Goal: Task Accomplishment & Management: Use online tool/utility

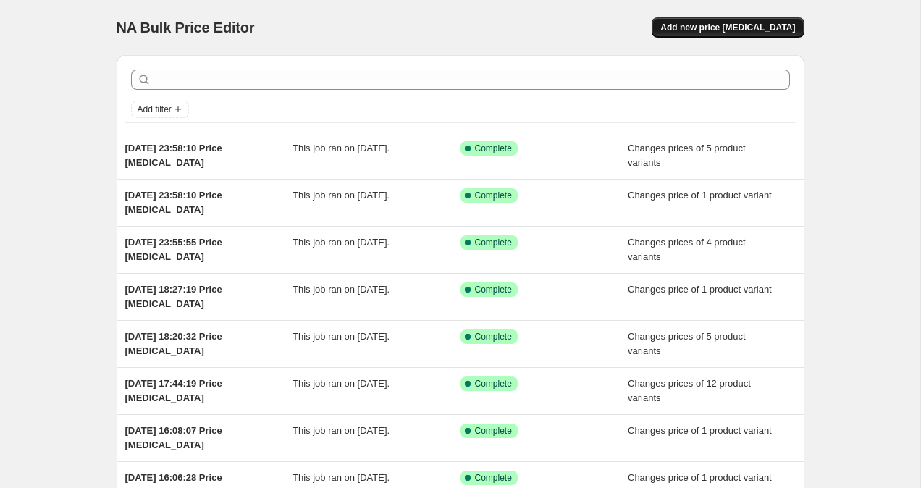
click at [759, 22] on span "Add new price [MEDICAL_DATA]" at bounding box center [727, 28] width 135 height 12
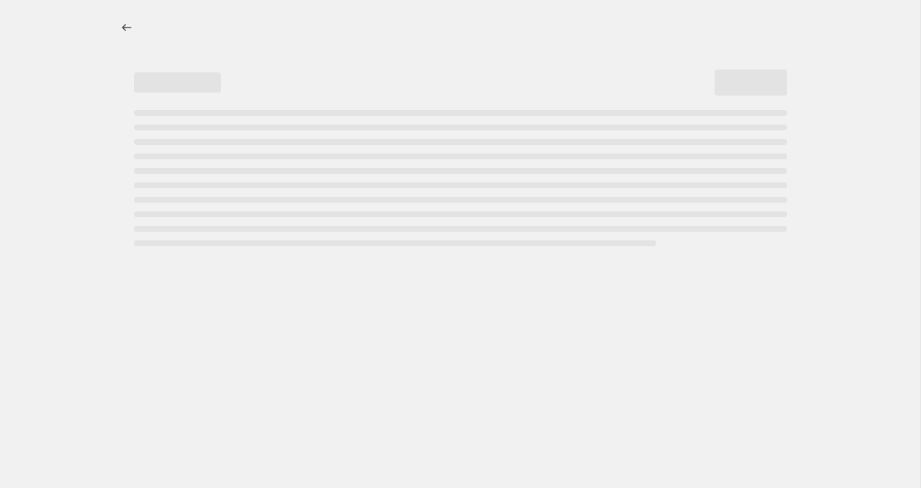
select select "percentage"
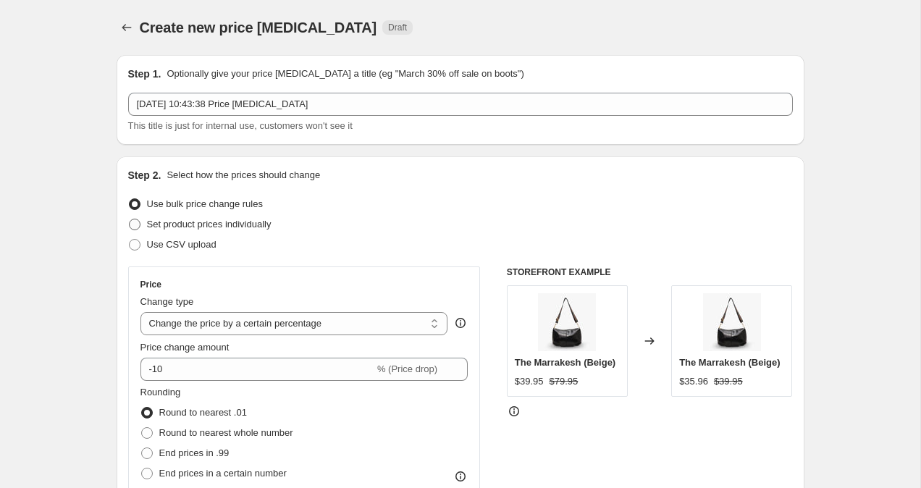
click at [130, 226] on span at bounding box center [135, 225] width 12 height 12
click at [130, 219] on input "Set product prices individually" at bounding box center [129, 219] width 1 height 1
radio input "true"
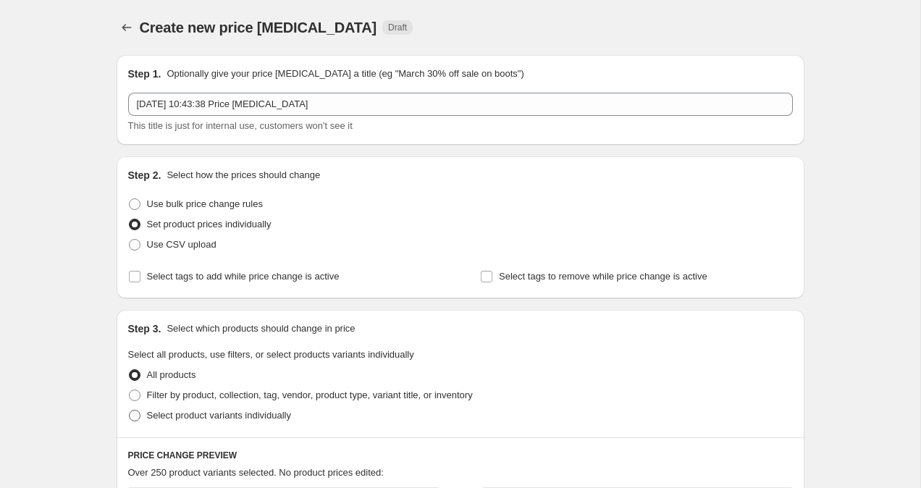
click at [136, 409] on span at bounding box center [134, 415] width 13 height 13
click at [130, 410] on input "Select product variants individually" at bounding box center [129, 410] width 1 height 1
radio input "true"
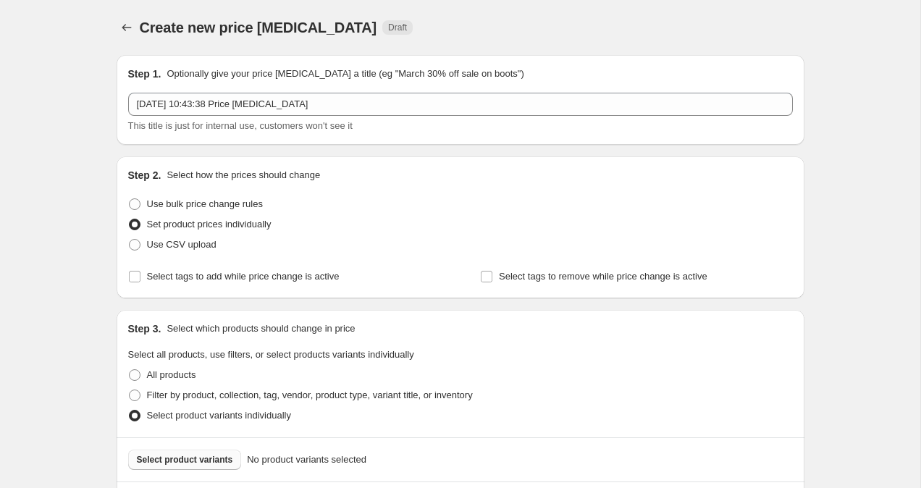
click at [192, 452] on button "Select product variants" at bounding box center [185, 460] width 114 height 20
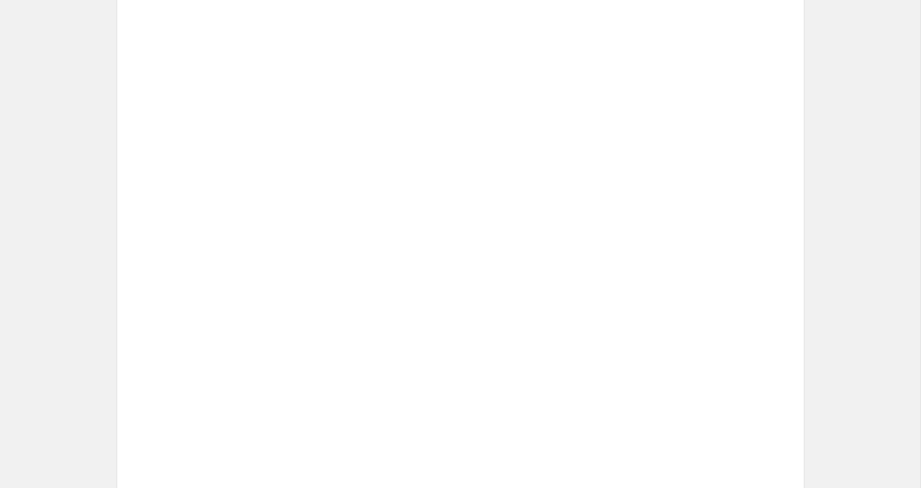
scroll to position [487, 0]
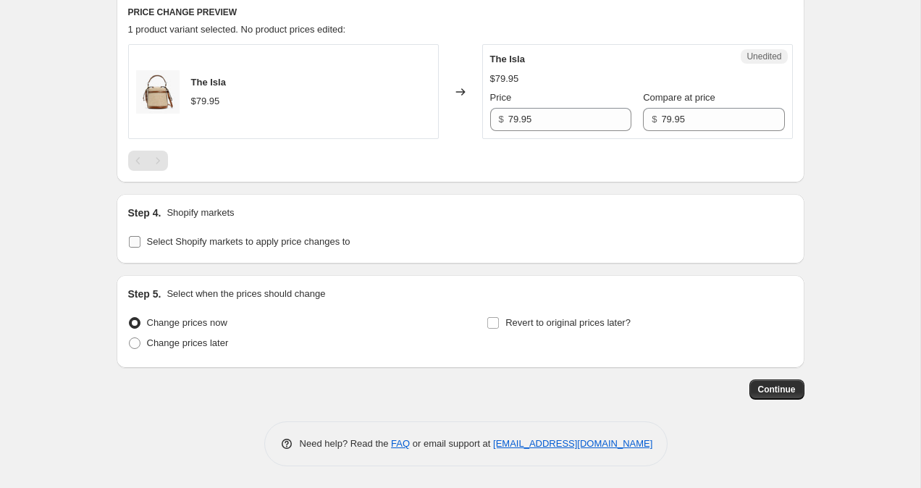
click at [130, 239] on input "Select Shopify markets to apply price changes to" at bounding box center [135, 242] width 12 height 12
checkbox input "true"
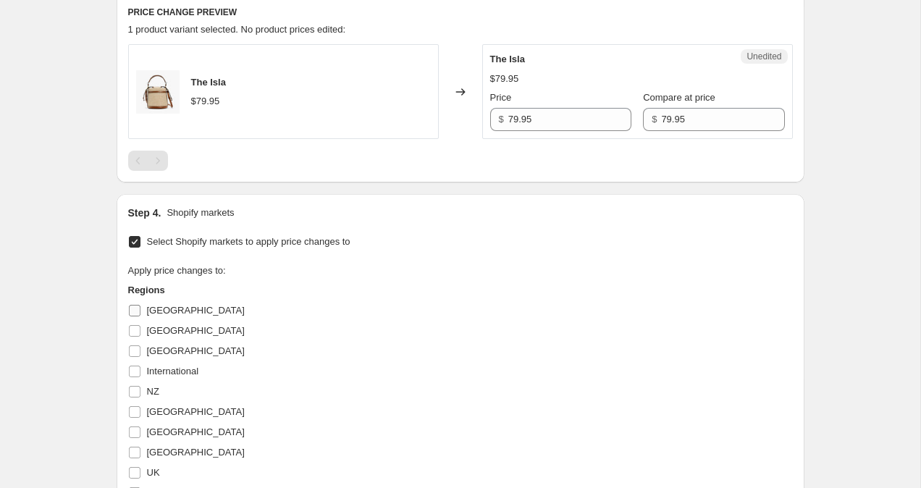
click at [140, 307] on span at bounding box center [134, 310] width 13 height 13
click at [140, 307] on input "Australia" at bounding box center [135, 311] width 12 height 12
checkbox input "true"
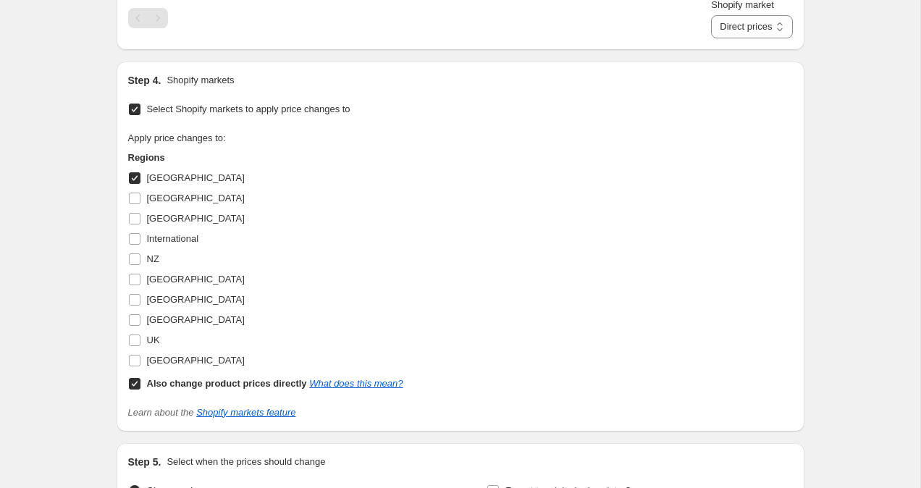
scroll to position [643, 0]
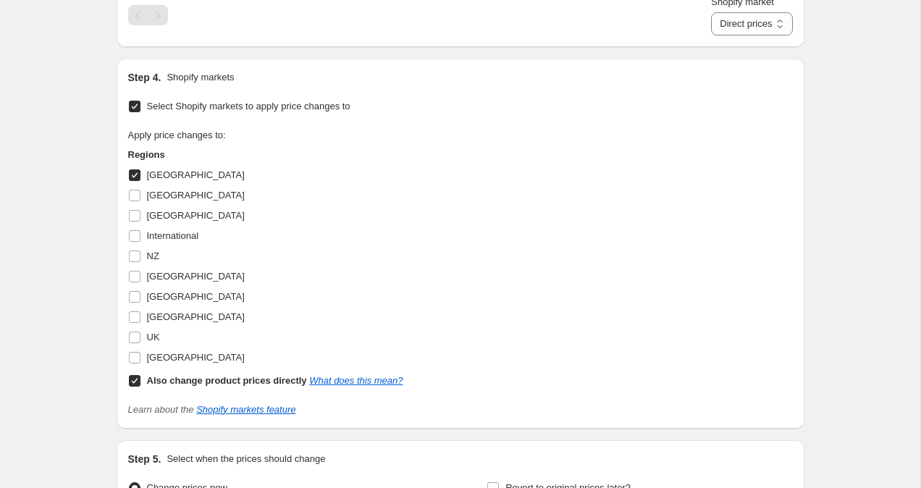
click at [137, 380] on input "Also change product prices directly What does this mean?" at bounding box center [135, 381] width 12 height 12
checkbox input "false"
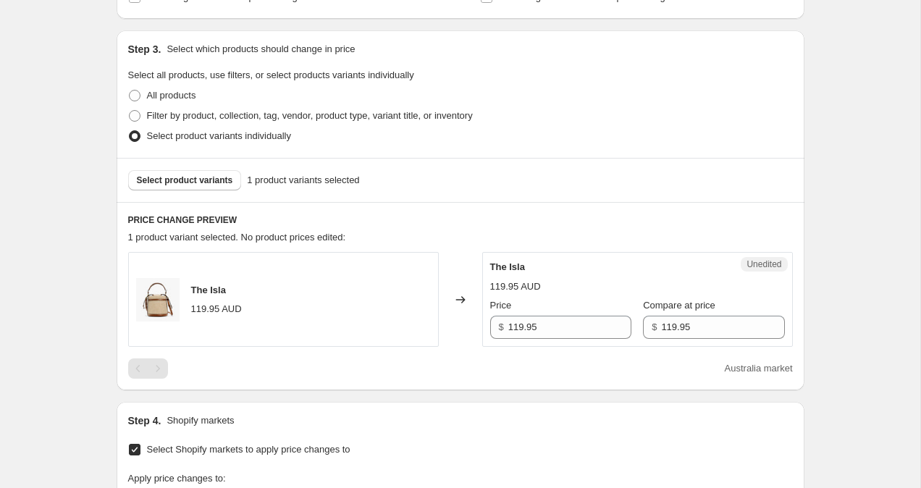
scroll to position [364, 0]
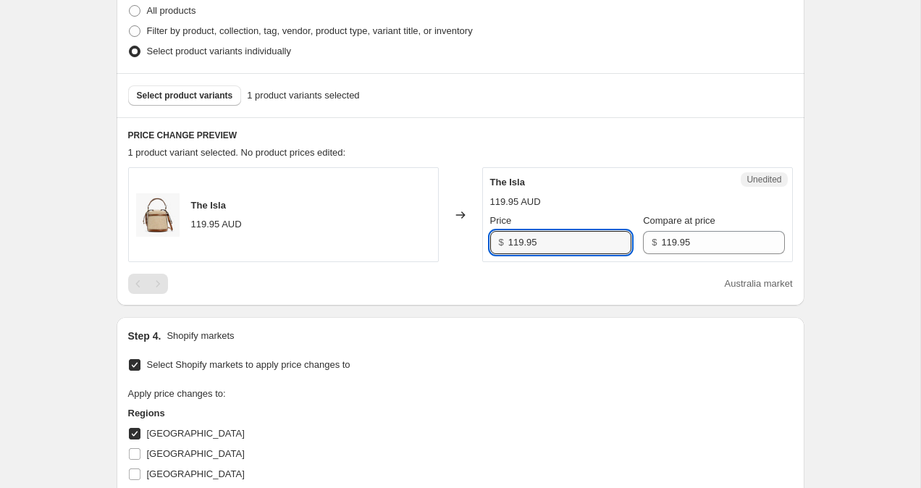
drag, startPoint x: 518, startPoint y: 244, endPoint x: 458, endPoint y: 244, distance: 60.1
click at [469, 244] on div "The Isla 119.95 AUD Changed to Unedited The Isla 119.95 AUD Price $ 119.95 Comp…" at bounding box center [460, 214] width 665 height 95
type input "99.95"
drag, startPoint x: 657, startPoint y: 245, endPoint x: 625, endPoint y: 245, distance: 31.1
click at [643, 245] on div "$ 119.95" at bounding box center [713, 242] width 141 height 23
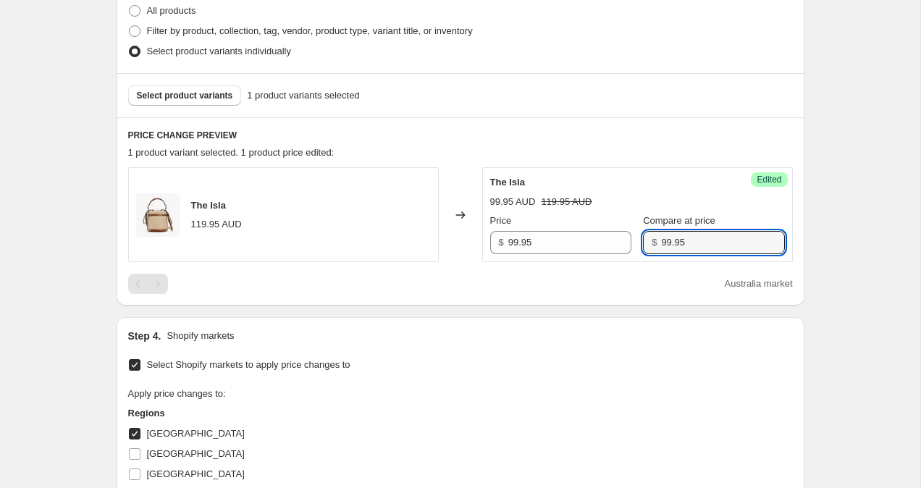
type input "99.95"
click at [865, 164] on div "Create new price change job. This page is ready Create new price change job Dra…" at bounding box center [460, 274] width 920 height 1276
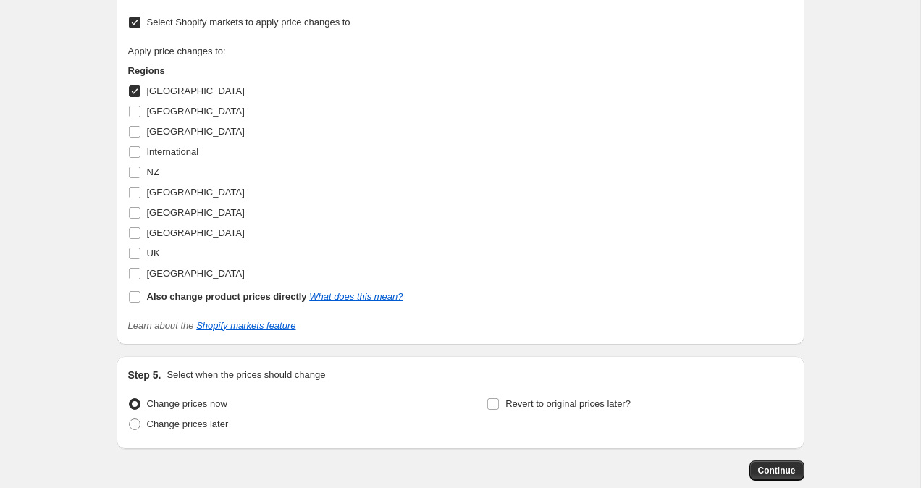
scroll to position [787, 0]
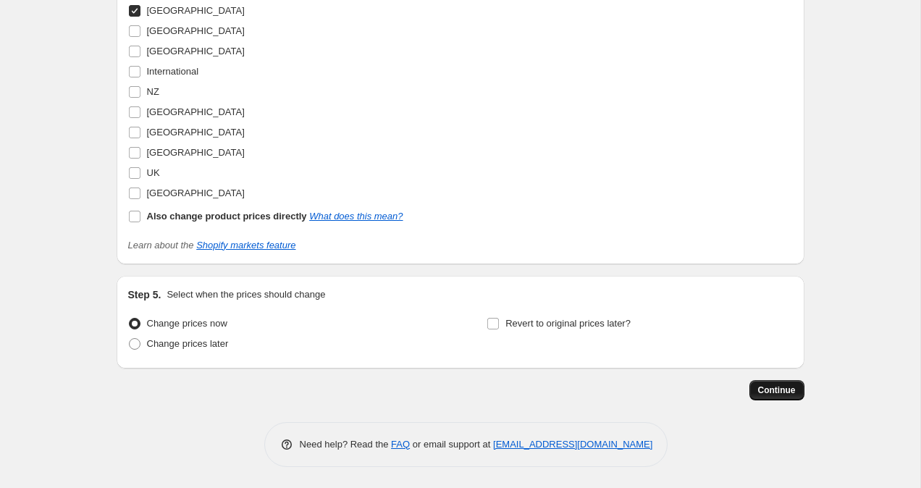
click at [777, 389] on span "Continue" at bounding box center [777, 390] width 38 height 12
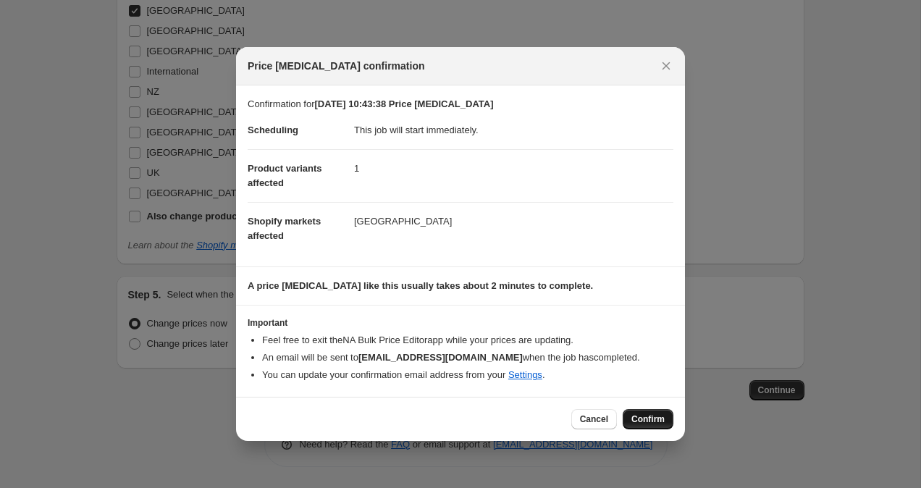
click at [667, 422] on button "Confirm" at bounding box center [648, 419] width 51 height 20
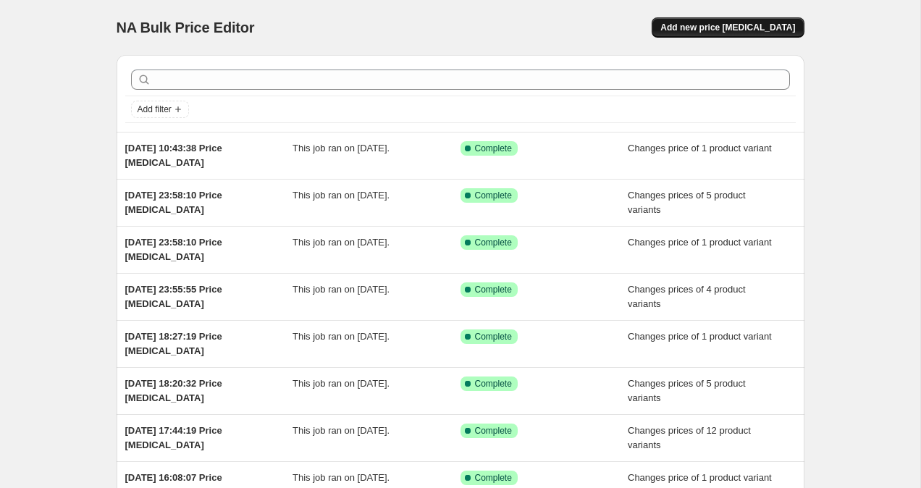
click at [727, 25] on span "Add new price [MEDICAL_DATA]" at bounding box center [727, 28] width 135 height 12
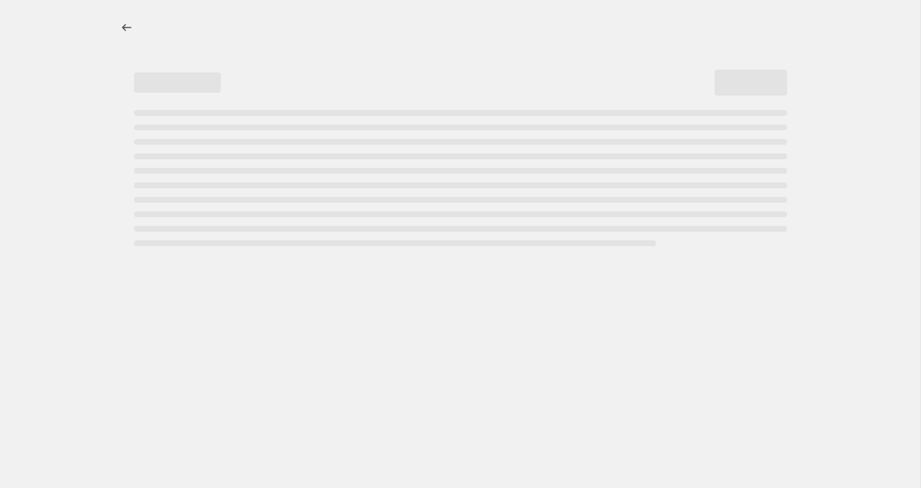
select select "percentage"
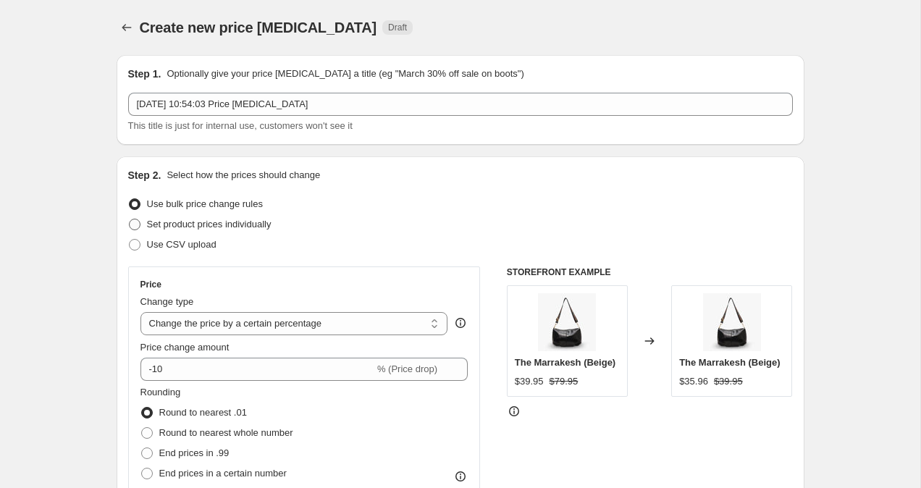
click at [135, 222] on span at bounding box center [135, 225] width 12 height 12
click at [130, 219] on input "Set product prices individually" at bounding box center [129, 219] width 1 height 1
radio input "true"
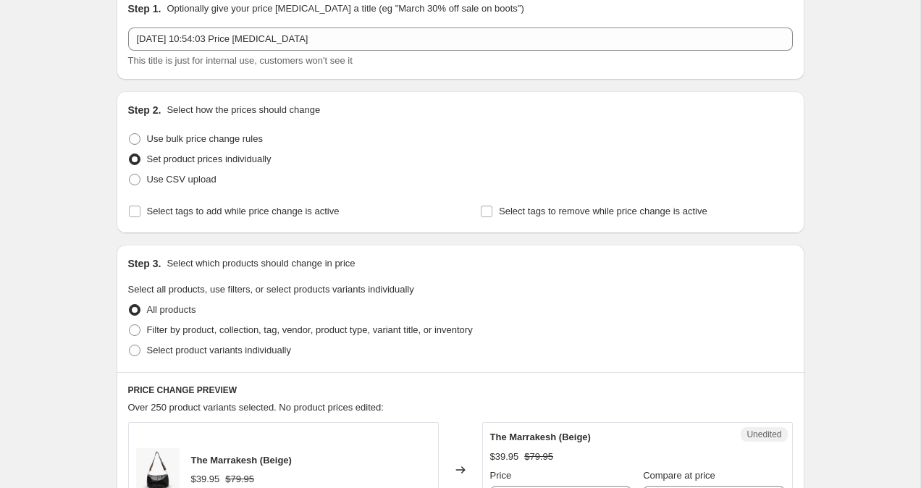
scroll to position [69, 0]
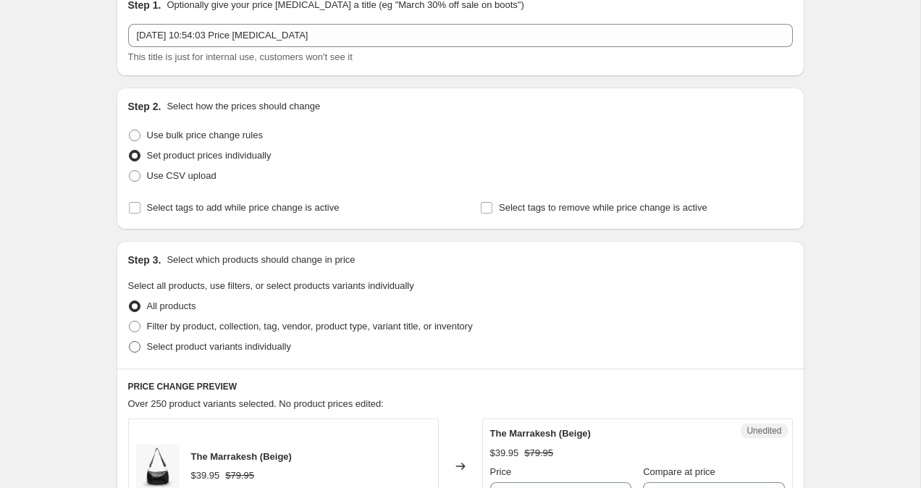
click at [136, 347] on span at bounding box center [135, 347] width 12 height 12
click at [130, 342] on input "Select product variants individually" at bounding box center [129, 341] width 1 height 1
radio input "true"
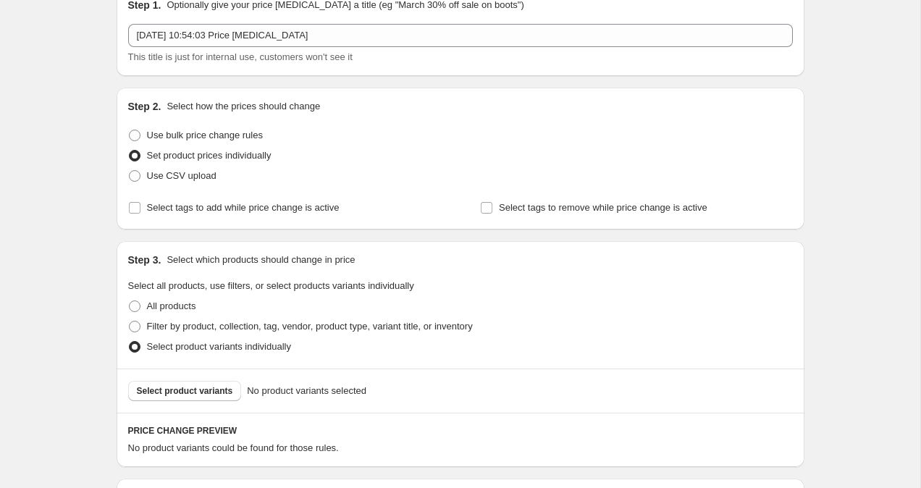
click at [126, 331] on div "Step 3. Select which products should change in price Select all products, use f…" at bounding box center [461, 304] width 688 height 127
click at [129, 331] on span at bounding box center [135, 327] width 12 height 12
click at [129, 321] on input "Filter by product, collection, tag, vendor, product type, variant title, or inv…" at bounding box center [129, 321] width 1 height 1
radio input "true"
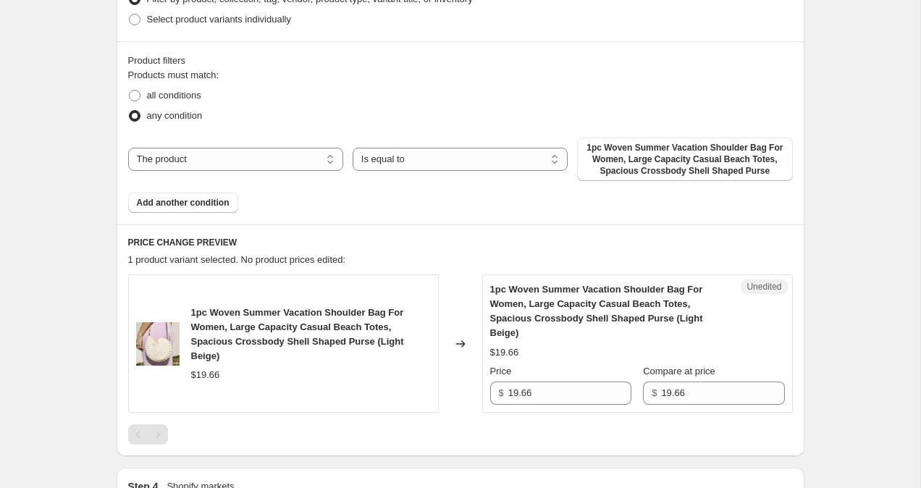
scroll to position [367, 0]
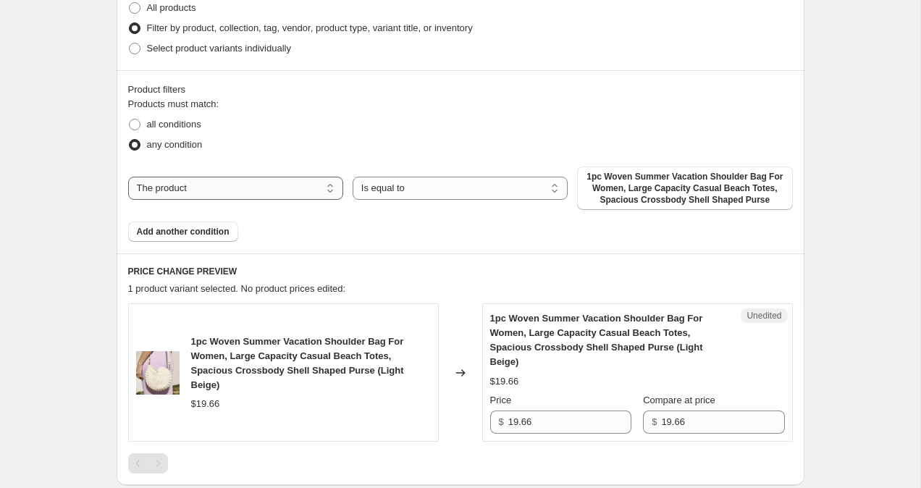
click at [245, 190] on select "The product The product's collection The product's tag The product's vendor The…" at bounding box center [235, 188] width 215 height 23
select select "collection"
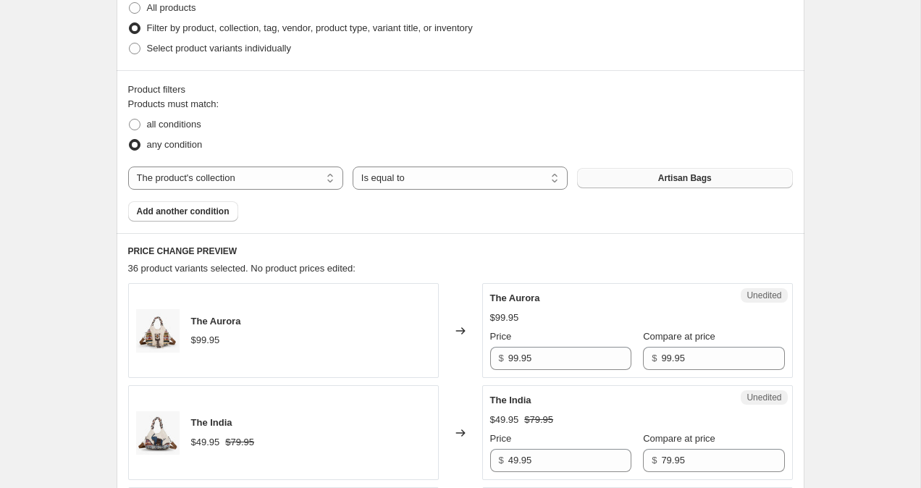
click at [656, 183] on button "Artisan Bags" at bounding box center [684, 178] width 215 height 20
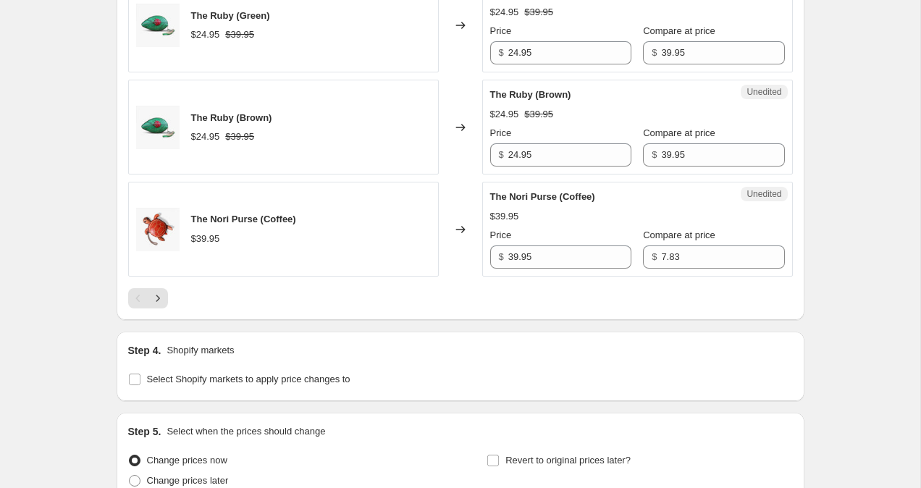
scroll to position [2523, 0]
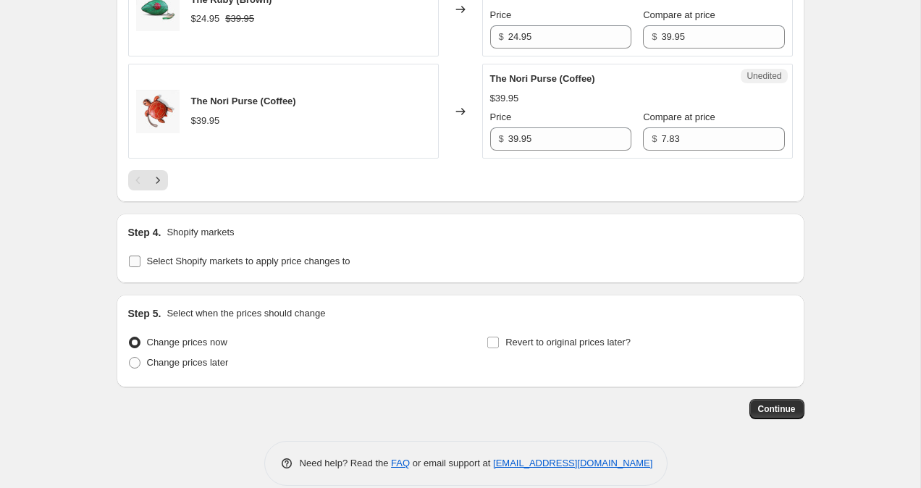
click at [138, 261] on input "Select Shopify markets to apply price changes to" at bounding box center [135, 262] width 12 height 12
checkbox input "true"
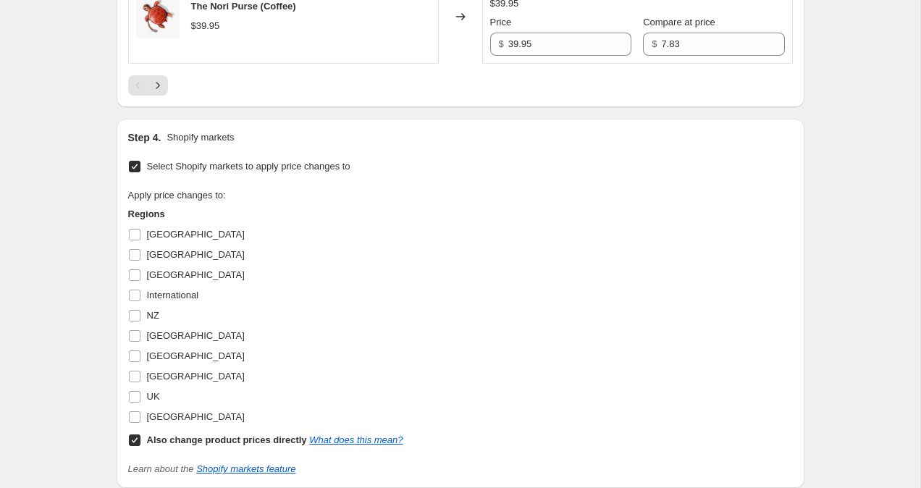
scroll to position [2622, 0]
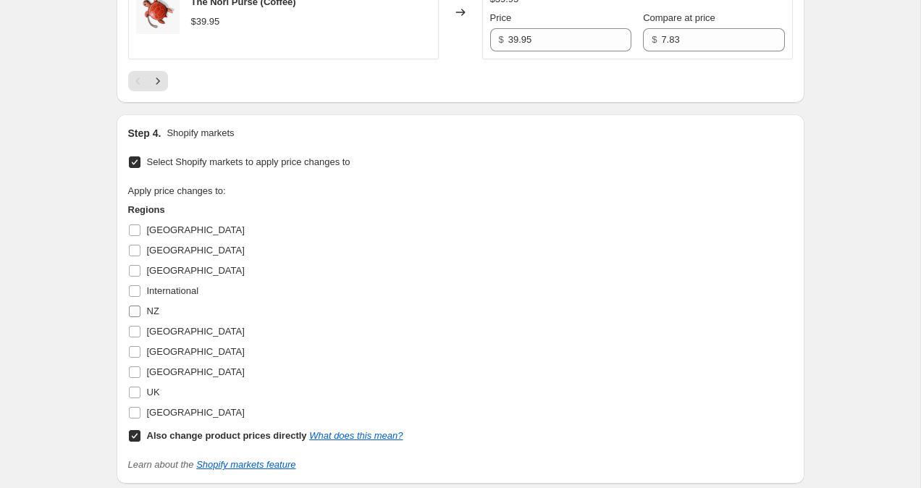
click at [135, 312] on input "NZ" at bounding box center [135, 311] width 12 height 12
checkbox input "true"
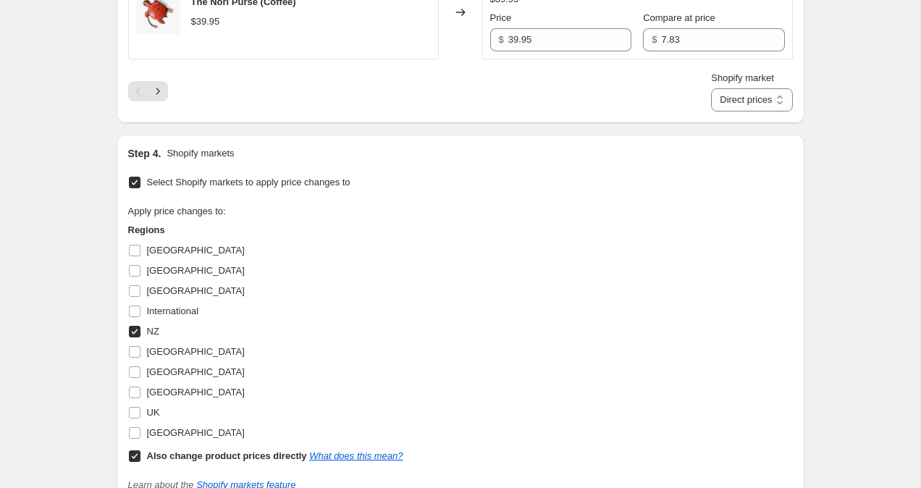
click at [139, 458] on input "Also change product prices directly What does this mean?" at bounding box center [135, 456] width 12 height 12
checkbox input "false"
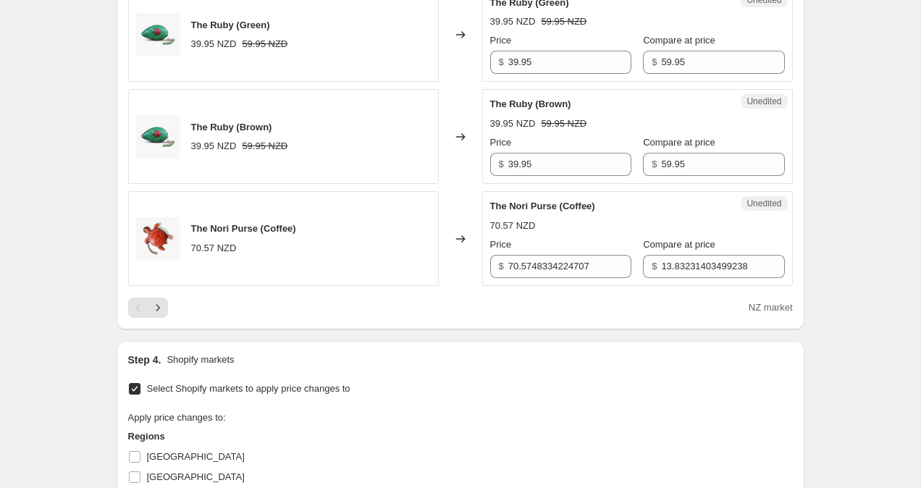
scroll to position [2819, 0]
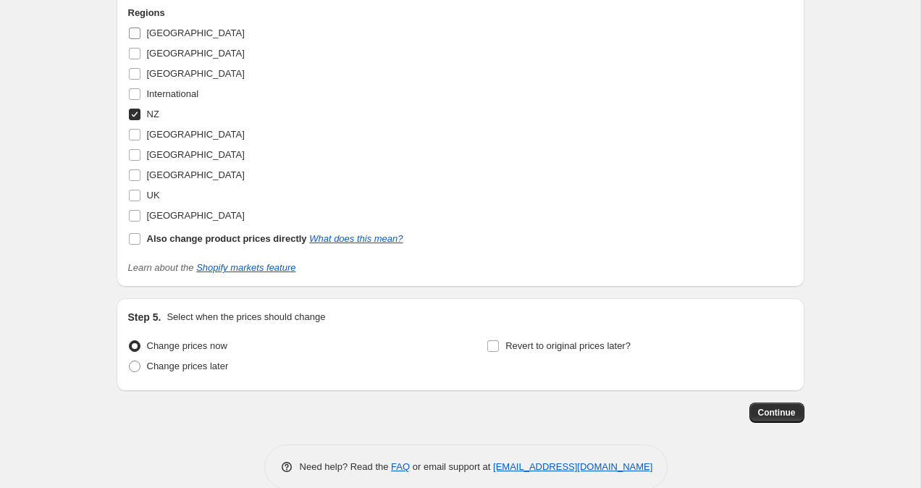
click at [136, 35] on input "Australia" at bounding box center [135, 34] width 12 height 12
checkbox input "true"
click at [135, 119] on input "NZ" at bounding box center [135, 115] width 12 height 12
checkbox input "false"
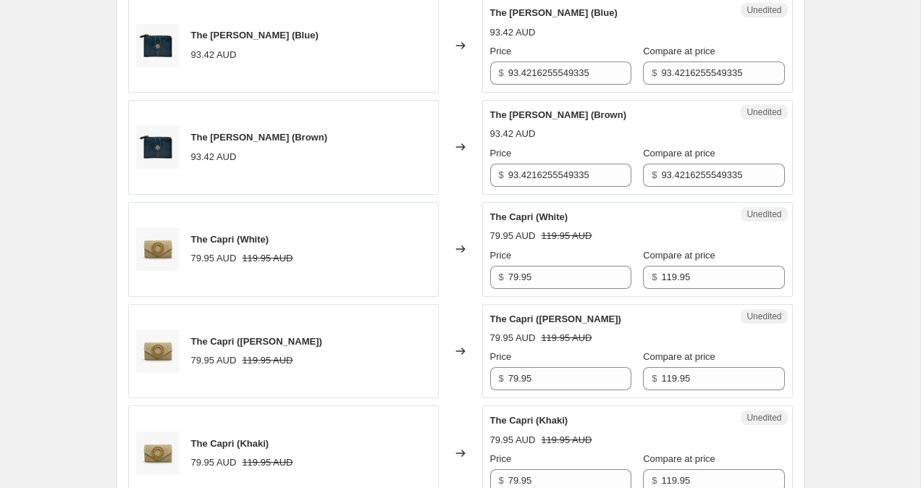
scroll to position [1180, 0]
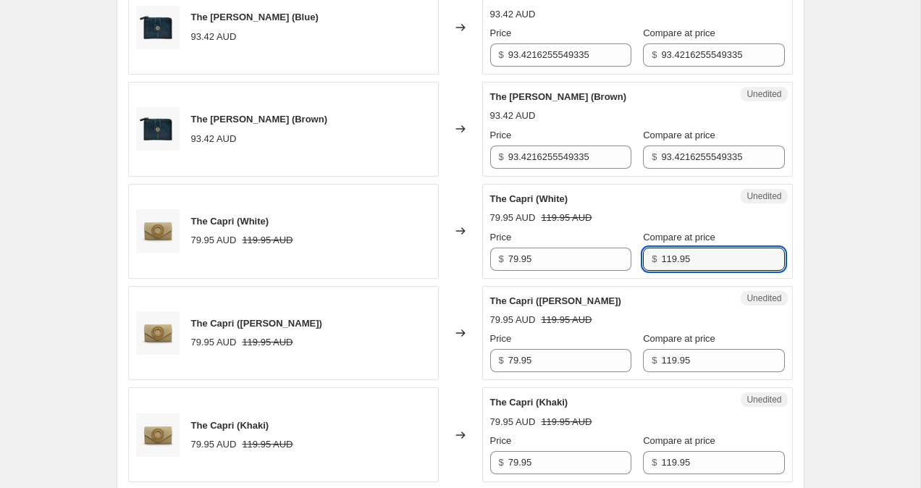
drag, startPoint x: 656, startPoint y: 259, endPoint x: 638, endPoint y: 259, distance: 17.4
click at [643, 259] on div "$ 119.95" at bounding box center [713, 259] width 141 height 23
type input "79.95"
click at [513, 257] on input "79.95" at bounding box center [569, 259] width 123 height 23
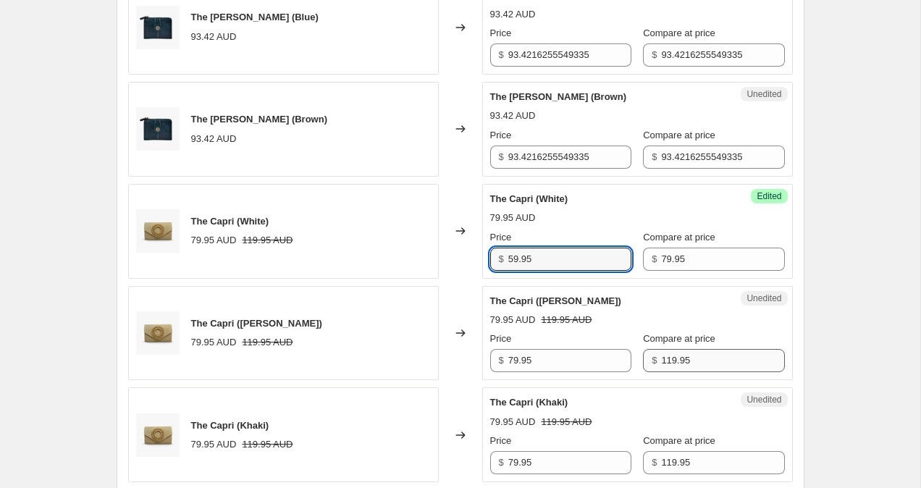
type input "59.95"
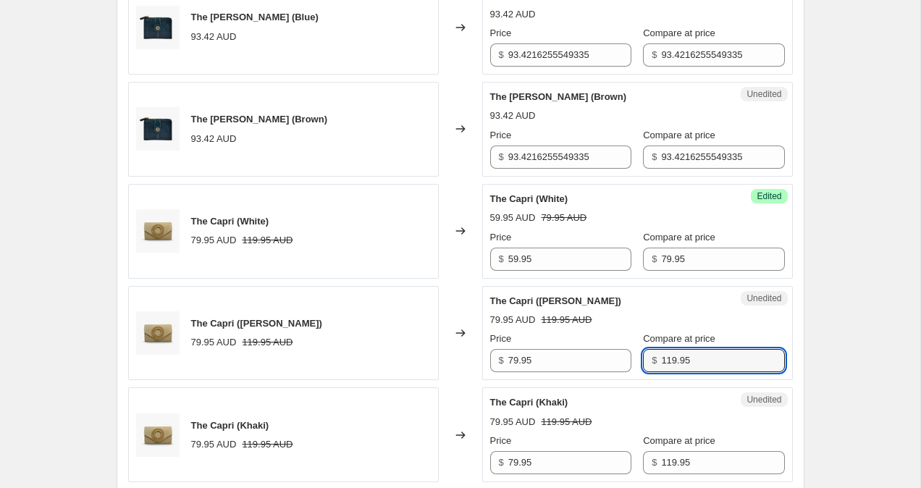
drag, startPoint x: 656, startPoint y: 364, endPoint x: 625, endPoint y: 364, distance: 30.4
click at [626, 364] on div "Price $ 79.95 Compare at price $ 119.95" at bounding box center [637, 352] width 295 height 41
type input "79.95"
click at [512, 359] on input "79.95" at bounding box center [569, 360] width 123 height 23
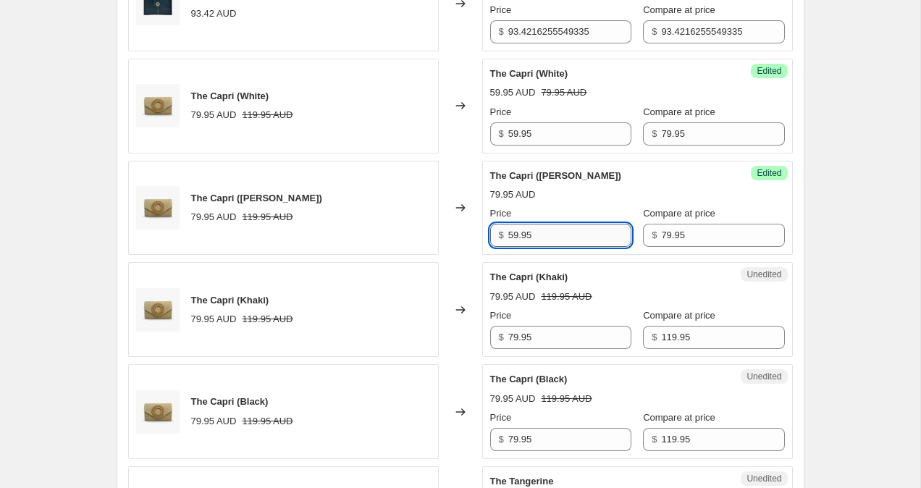
scroll to position [1306, 0]
type input "59.95"
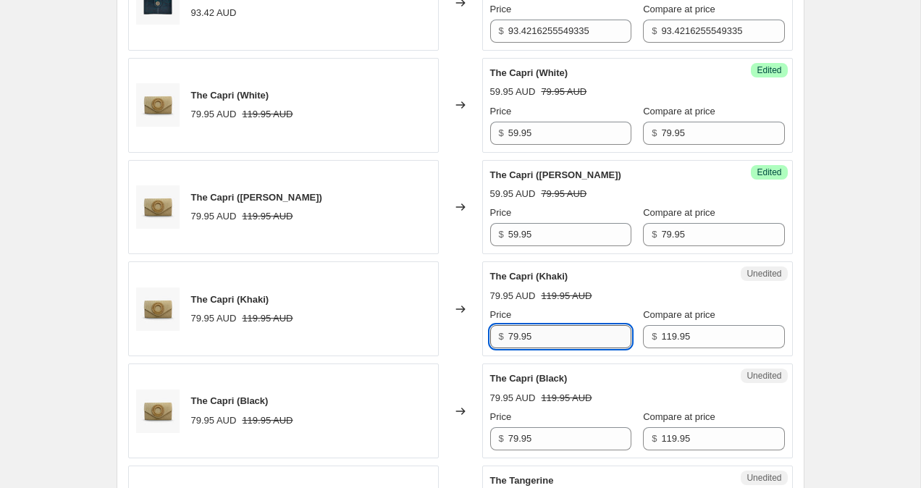
click at [513, 334] on input "79.95" at bounding box center [569, 336] width 123 height 23
type input "59.95"
drag, startPoint x: 657, startPoint y: 334, endPoint x: 632, endPoint y: 334, distance: 24.6
click at [643, 334] on div "$ 119.95" at bounding box center [713, 336] width 141 height 23
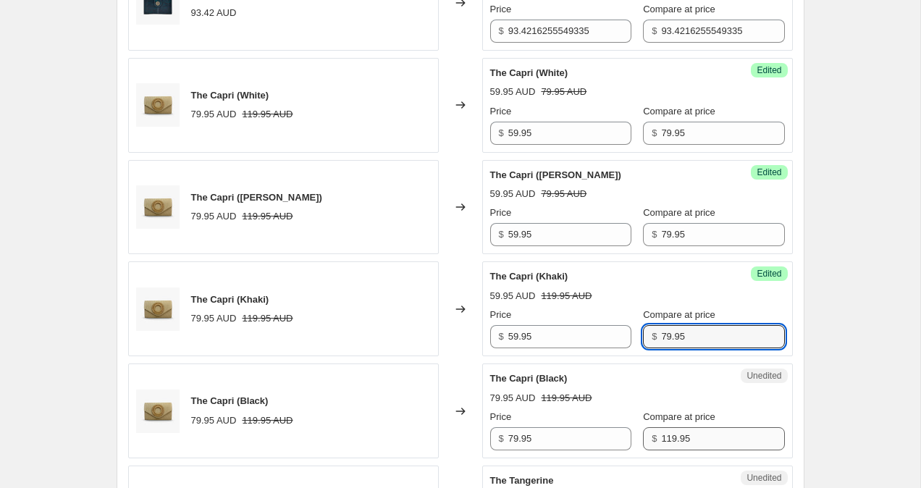
type input "79.95"
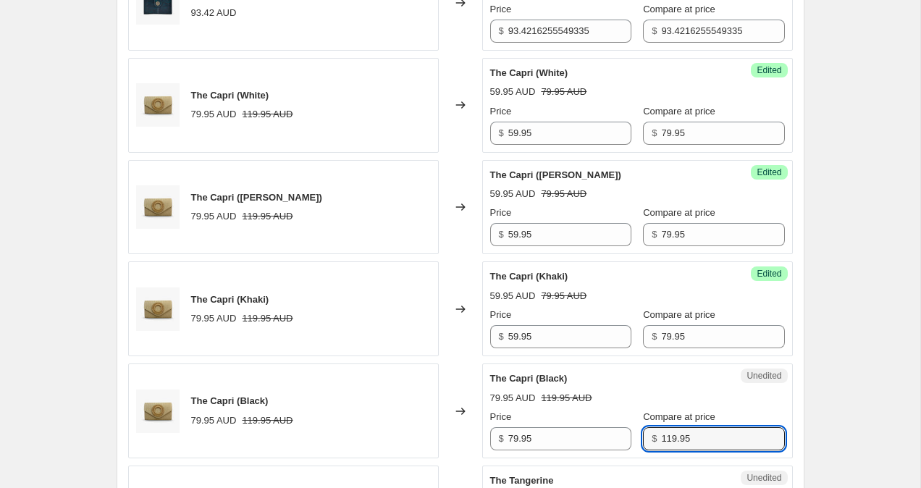
drag, startPoint x: 656, startPoint y: 443, endPoint x: 617, endPoint y: 440, distance: 38.5
click at [617, 440] on div "Price $ 79.95 Compare at price $ 119.95" at bounding box center [637, 430] width 295 height 41
type input "79.95"
click at [513, 439] on input "79.95" at bounding box center [569, 438] width 123 height 23
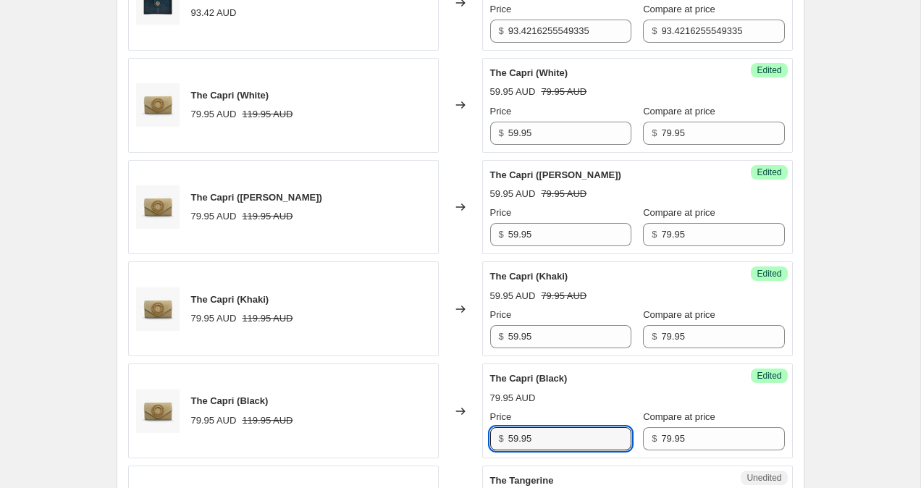
type input "59.95"
click at [869, 287] on div "Create new price change job. This page is ready Create new price change job Dra…" at bounding box center [460, 359] width 920 height 3330
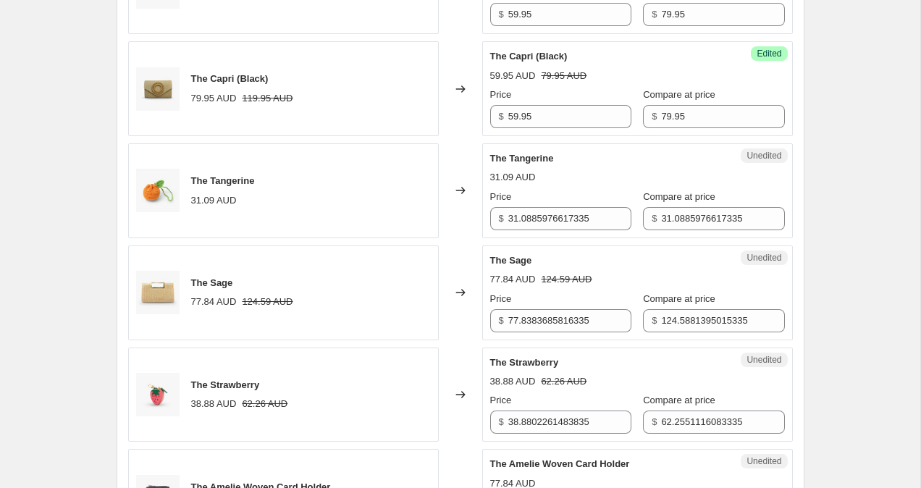
scroll to position [1629, 0]
drag, startPoint x: 646, startPoint y: 316, endPoint x: 688, endPoint y: 324, distance: 42.7
click at [688, 324] on div "$ 124.5881395015335" at bounding box center [713, 319] width 141 height 23
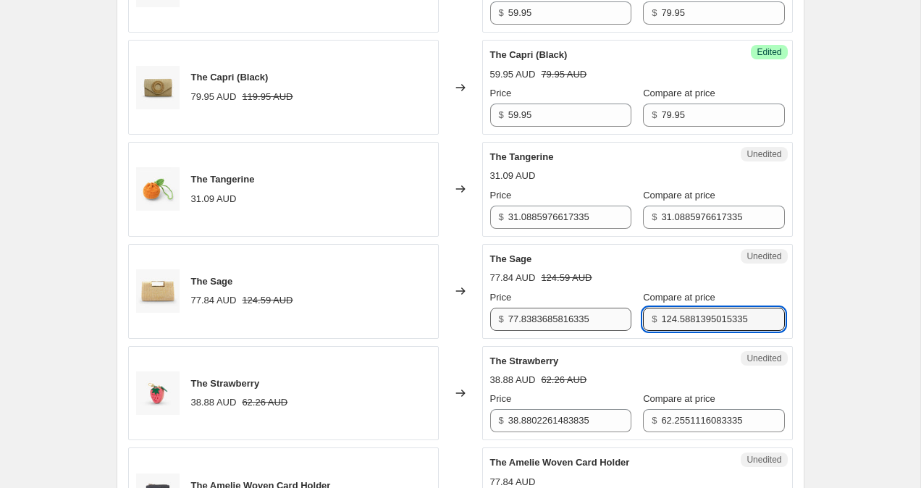
drag, startPoint x: 743, startPoint y: 316, endPoint x: 616, endPoint y: 315, distance: 127.4
click at [617, 315] on div "Price $ 77.8383685816335 Compare at price $ 124.5881395015335" at bounding box center [637, 310] width 295 height 41
type input "99.95"
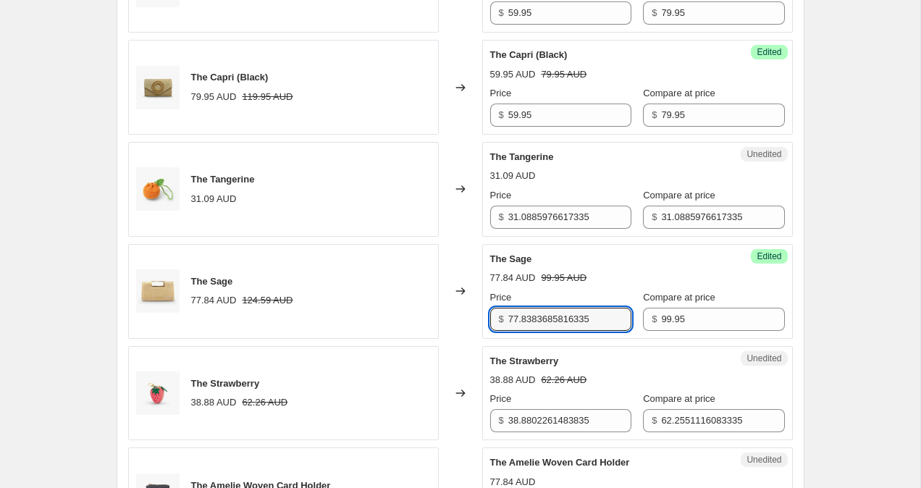
drag, startPoint x: 602, startPoint y: 320, endPoint x: 437, endPoint y: 319, distance: 165.0
click at [437, 319] on div "The Sage 77.84 AUD 124.59 AUD Changed to Success Edited The Sage 77.84 AUD 99.9…" at bounding box center [460, 291] width 665 height 95
type input "79.95"
click at [851, 268] on div "Create new price change job. This page is ready Create new price change job Dra…" at bounding box center [460, 36] width 920 height 3330
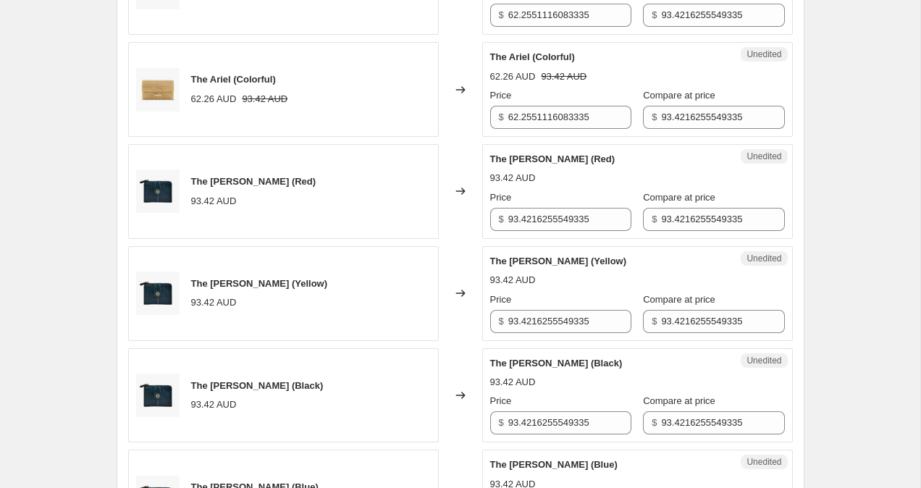
scroll to position [711, 0]
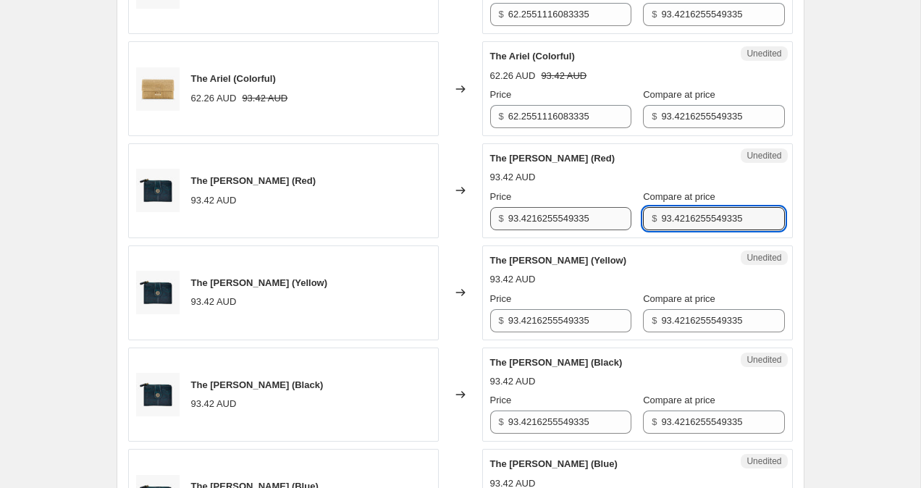
drag, startPoint x: 741, startPoint y: 224, endPoint x: 577, endPoint y: 223, distance: 164.3
click at [577, 224] on div "Price $ 93.4216255549335 Compare at price $ 93.4216255549335" at bounding box center [637, 210] width 295 height 41
type input "79.95"
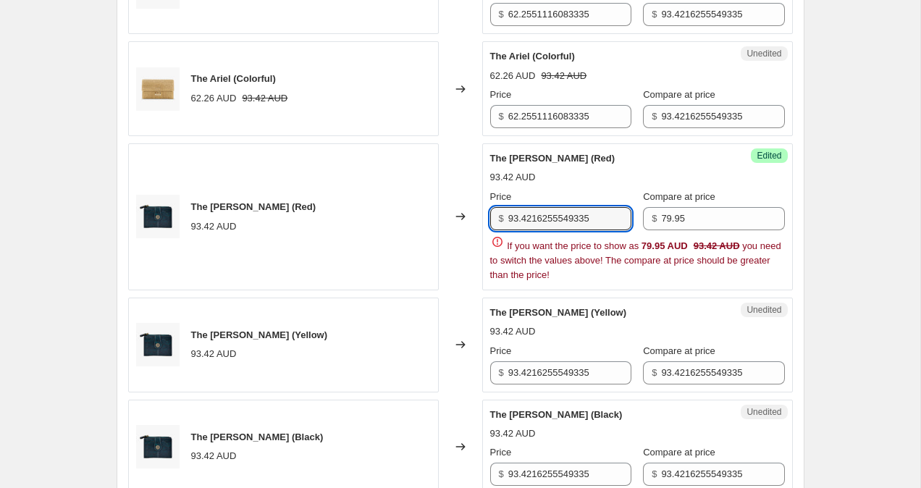
drag, startPoint x: 602, startPoint y: 221, endPoint x: 452, endPoint y: 218, distance: 149.2
click at [452, 218] on div "The Cleo (Red) 93.42 AUD Changed to Success Edited The Cleo (Red) 93.42 AUD Pri…" at bounding box center [460, 216] width 665 height 147
drag, startPoint x: 553, startPoint y: 214, endPoint x: 494, endPoint y: 214, distance: 58.6
click at [494, 214] on div "$ 59.95" at bounding box center [560, 218] width 141 height 23
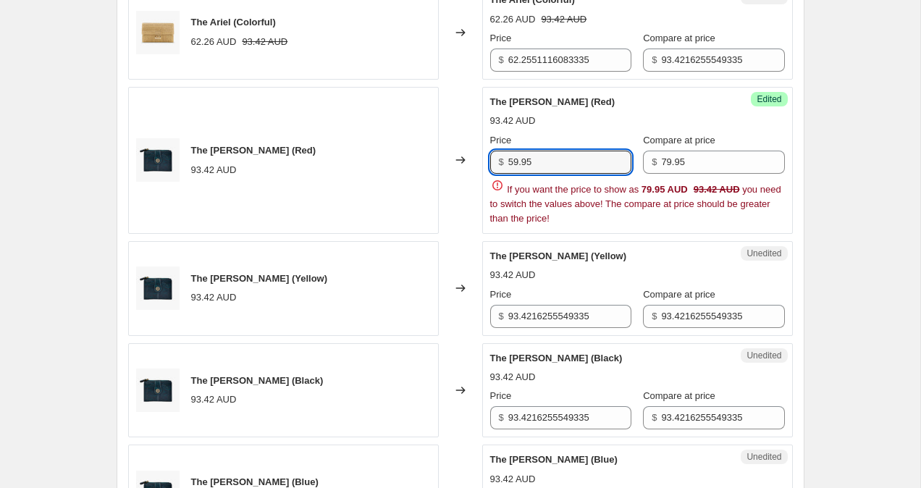
scroll to position [911, 0]
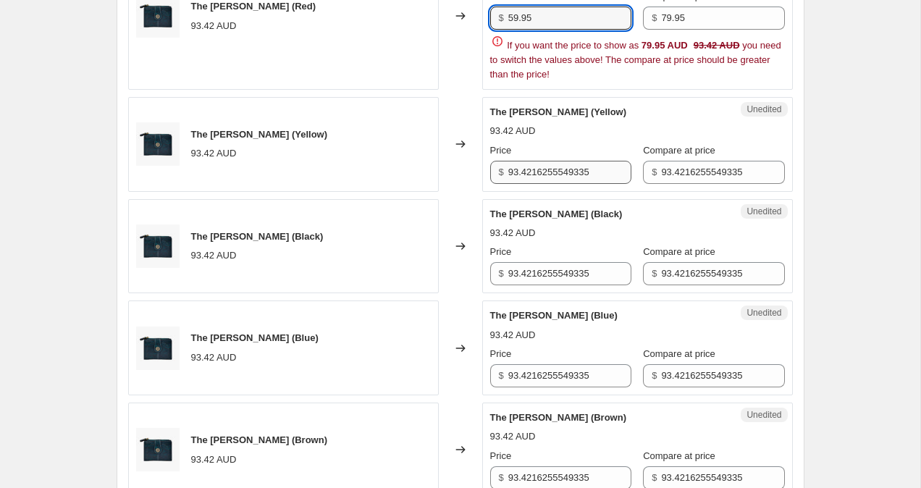
type input "59.95"
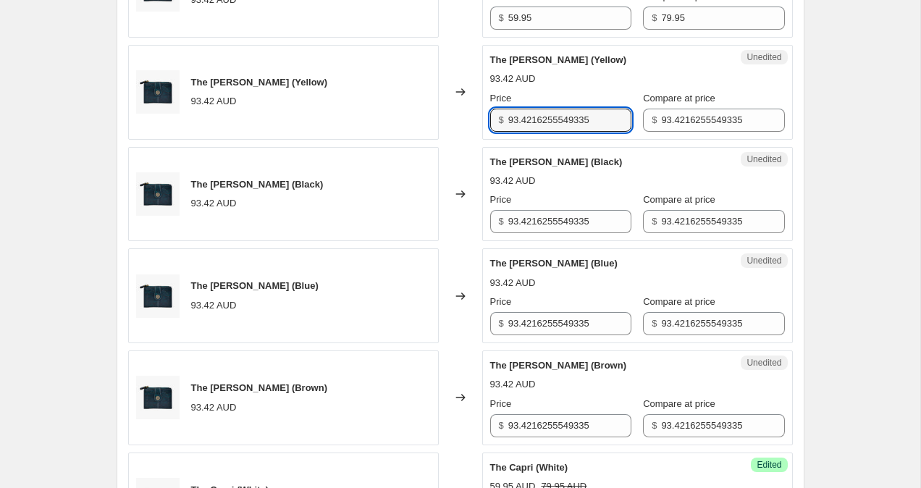
drag, startPoint x: 601, startPoint y: 172, endPoint x: 492, endPoint y: 172, distance: 108.6
drag, startPoint x: 603, startPoint y: 122, endPoint x: 474, endPoint y: 119, distance: 128.9
click at [475, 119] on div "The Cleo (Yellow) 93.42 AUD Changed to Unedited The Cleo (Yellow) 93.42 AUD Pri…" at bounding box center [460, 92] width 665 height 95
paste input "59.9"
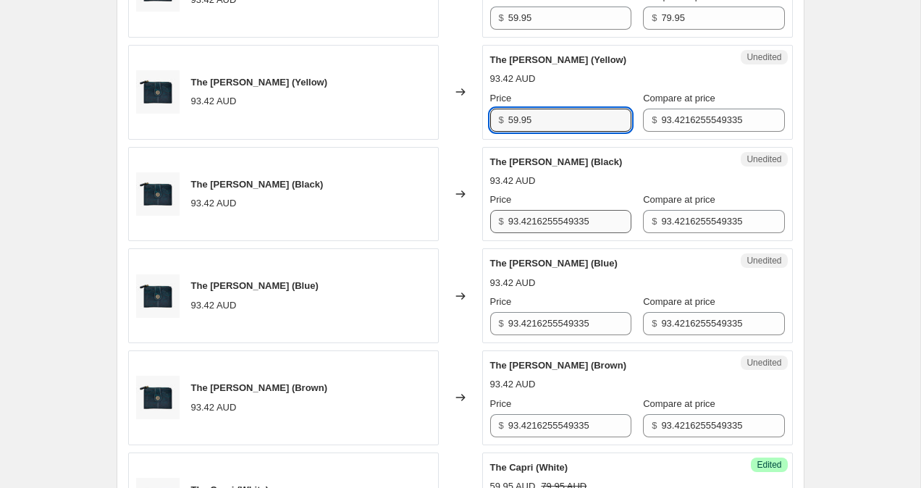
type input "59.95"
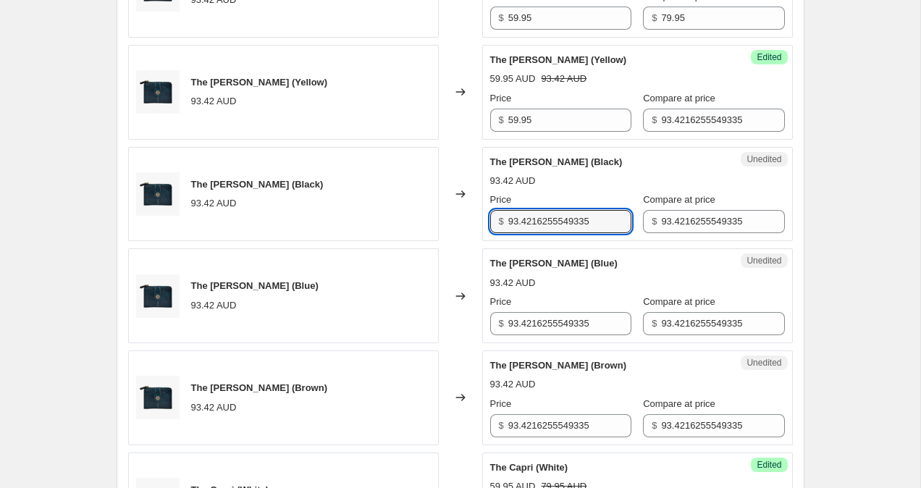
drag, startPoint x: 611, startPoint y: 222, endPoint x: 442, endPoint y: 221, distance: 169.4
click at [443, 222] on div "The Cleo (Black) 93.42 AUD Changed to Unedited The Cleo (Black) 93.42 AUD Price…" at bounding box center [460, 194] width 665 height 95
paste input "59.9"
type input "59.95"
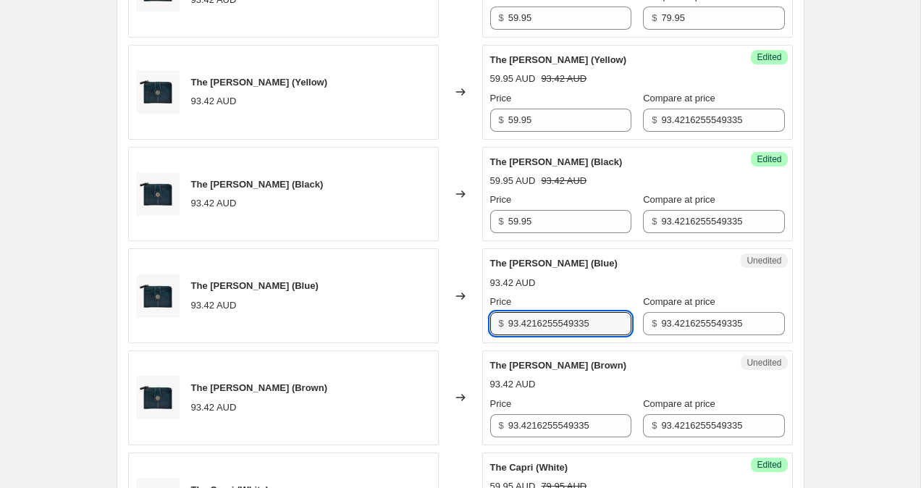
drag, startPoint x: 606, startPoint y: 329, endPoint x: 437, endPoint y: 314, distance: 170.0
click at [437, 315] on div "The Cleo (Blue) 93.42 AUD Changed to Unedited The Cleo (Blue) 93.42 AUD Price $…" at bounding box center [460, 295] width 665 height 95
paste input "59.9"
type input "59.95"
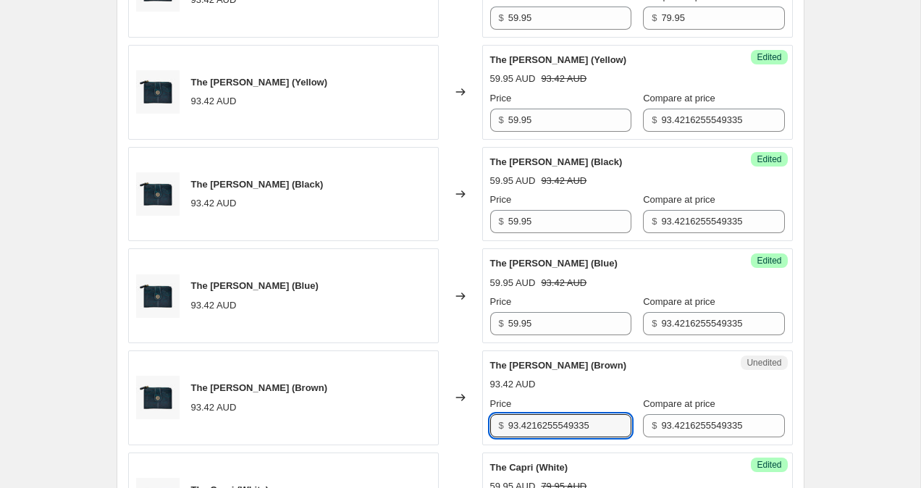
drag, startPoint x: 602, startPoint y: 425, endPoint x: 455, endPoint y: 423, distance: 147.7
click at [455, 423] on div "The Cleo (Brown) 93.42 AUD Changed to Unedited The Cleo (Brown) 93.42 AUD Price…" at bounding box center [460, 397] width 665 height 95
paste input "59.9"
type input "59.95"
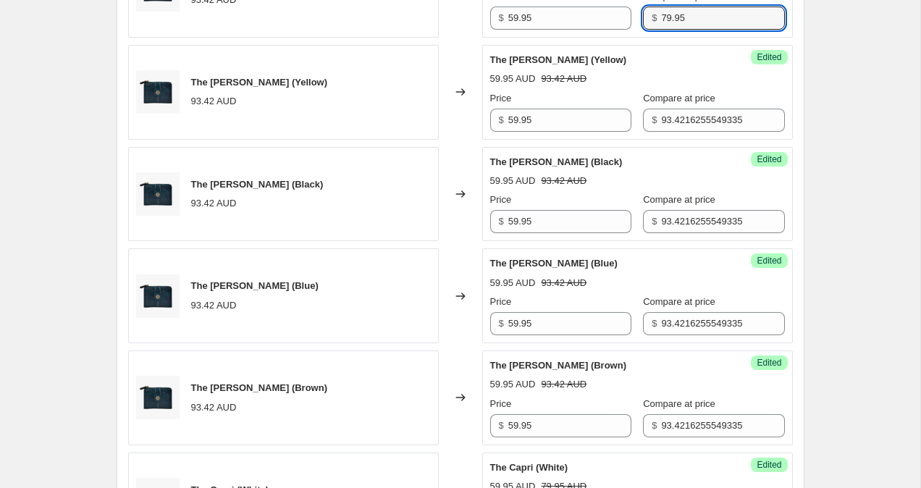
drag, startPoint x: 683, startPoint y: 25, endPoint x: 625, endPoint y: 17, distance: 57.7
click at [625, 17] on div "Price $ 59.95 Compare at price $ 79.95" at bounding box center [637, 9] width 295 height 41
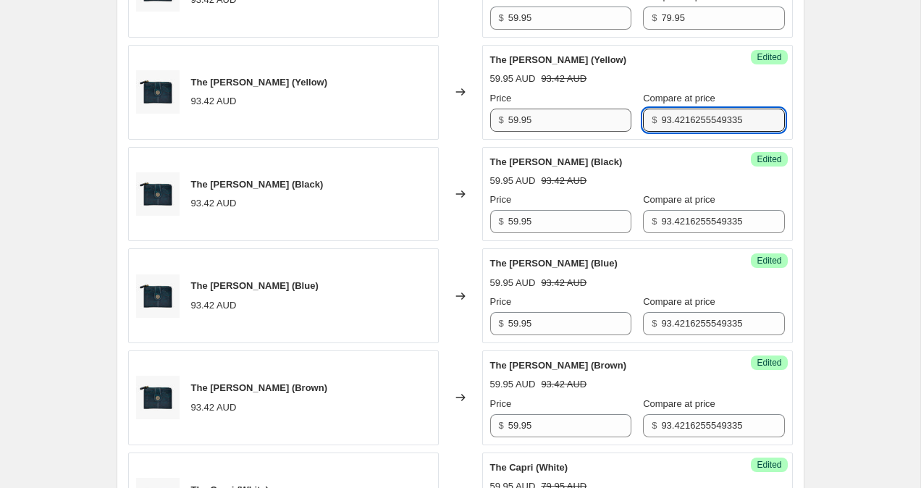
drag, startPoint x: 745, startPoint y: 124, endPoint x: 585, endPoint y: 117, distance: 160.1
click at [585, 117] on div "Price $ 59.95 Compare at price $ 93.4216255549335" at bounding box center [637, 111] width 295 height 41
paste input "79.9"
type input "79.95"
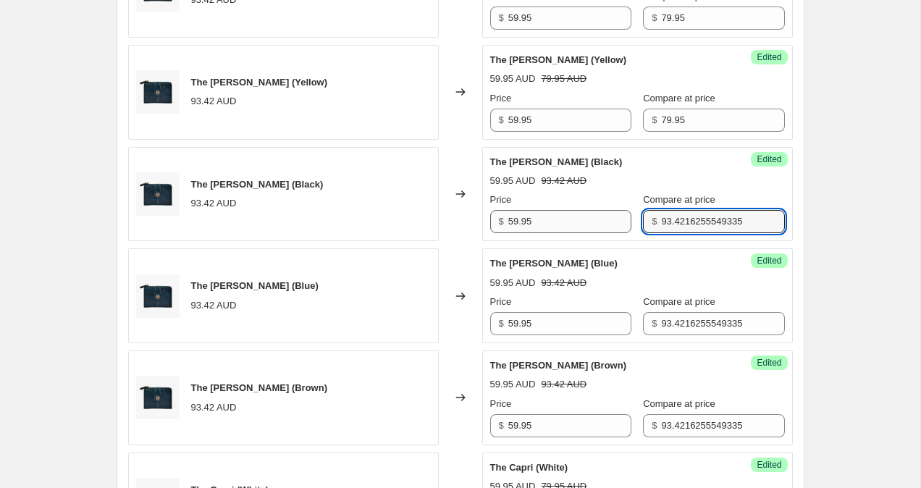
drag, startPoint x: 746, startPoint y: 222, endPoint x: 575, endPoint y: 216, distance: 171.7
click at [580, 217] on div "Price $ 59.95 Compare at price $ 93.4216255549335" at bounding box center [637, 213] width 295 height 41
paste input "79.9"
type input "79.95"
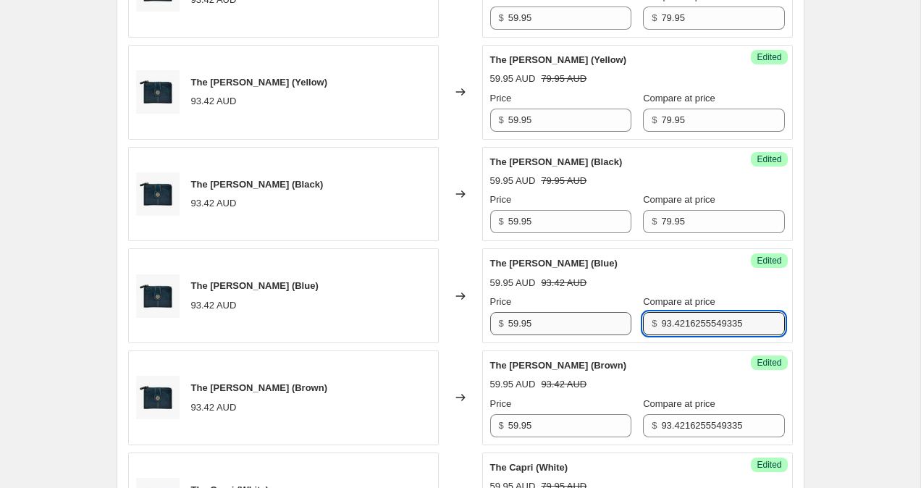
drag, startPoint x: 749, startPoint y: 324, endPoint x: 578, endPoint y: 324, distance: 170.1
click at [580, 324] on div "Price $ 59.95 Compare at price $ 93.4216255549335" at bounding box center [637, 315] width 295 height 41
paste input "79.9"
type input "79.95"
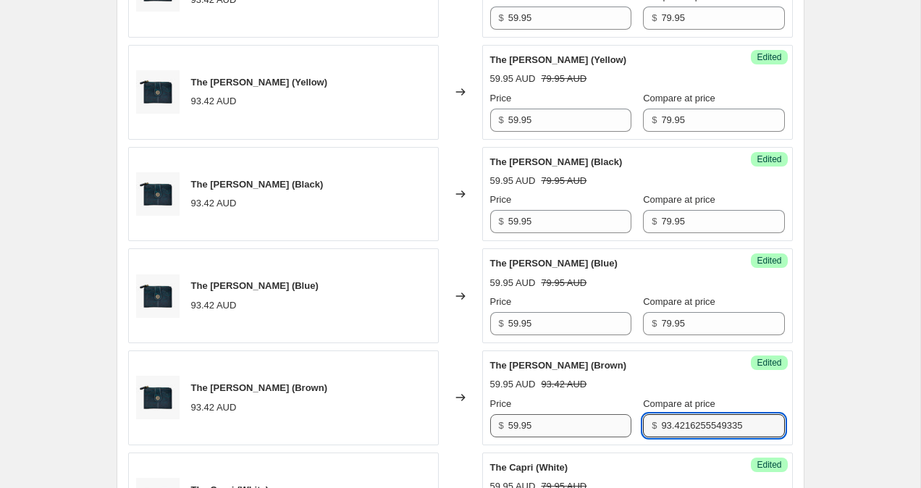
drag, startPoint x: 746, startPoint y: 425, endPoint x: 605, endPoint y: 420, distance: 141.3
click at [605, 421] on div "Price $ 59.95 Compare at price $ 93.4216255549335" at bounding box center [637, 417] width 295 height 41
paste input "79.9"
type input "79.95"
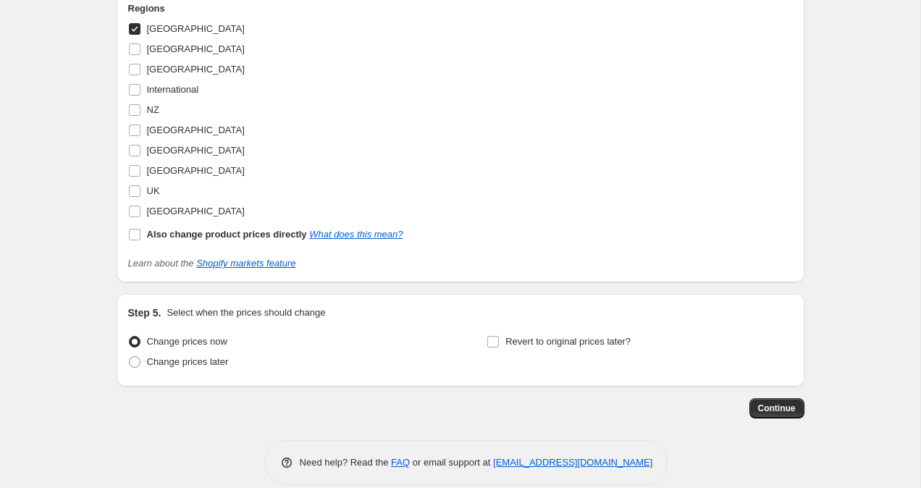
scroll to position [2842, 0]
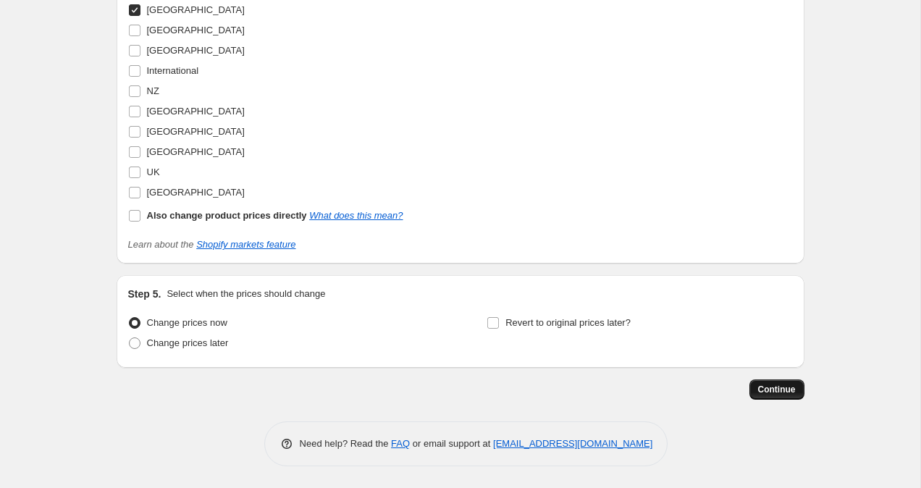
click at [793, 396] on button "Continue" at bounding box center [776, 389] width 55 height 20
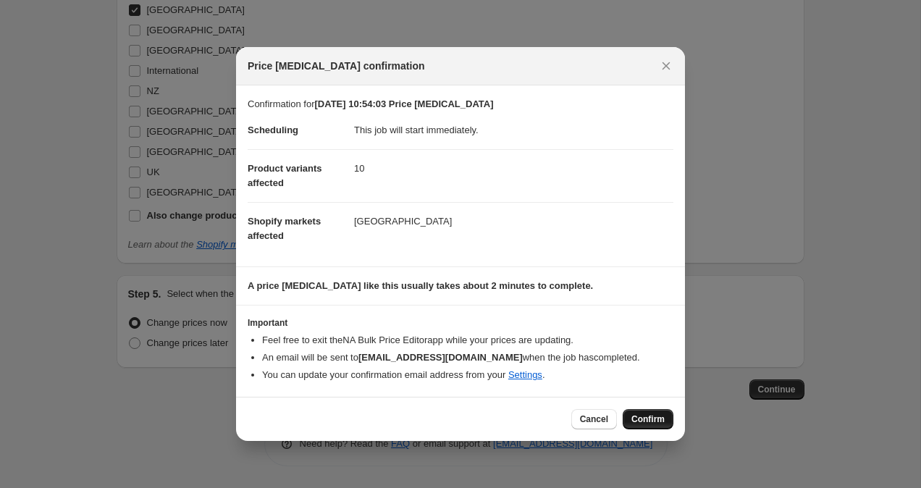
click at [661, 412] on button "Confirm" at bounding box center [648, 419] width 51 height 20
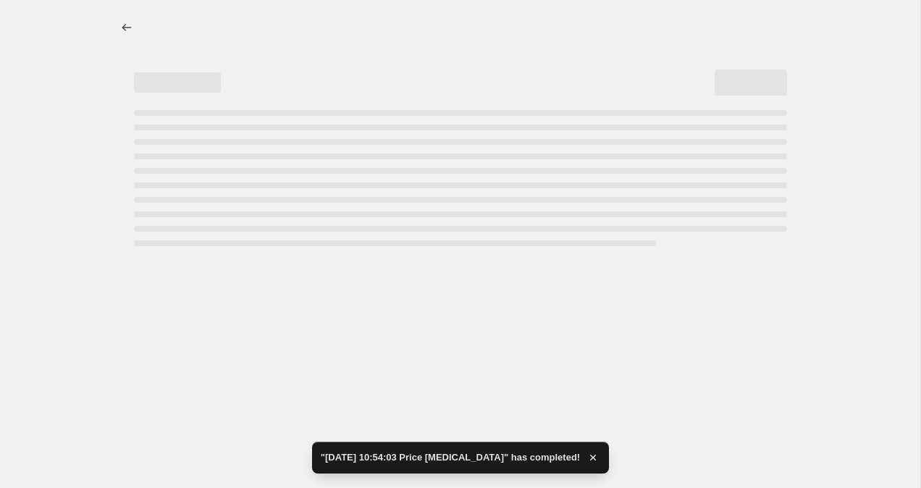
select select "collection"
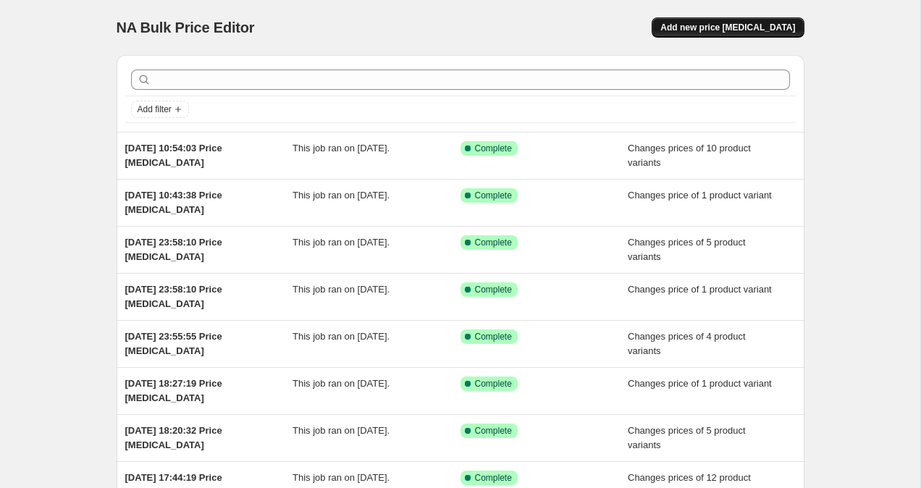
click at [728, 33] on span "Add new price [MEDICAL_DATA]" at bounding box center [727, 28] width 135 height 12
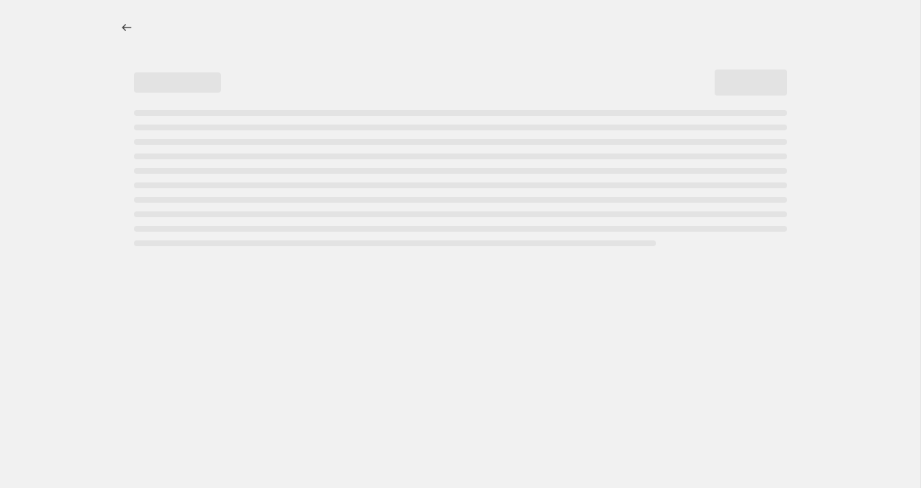
select select "percentage"
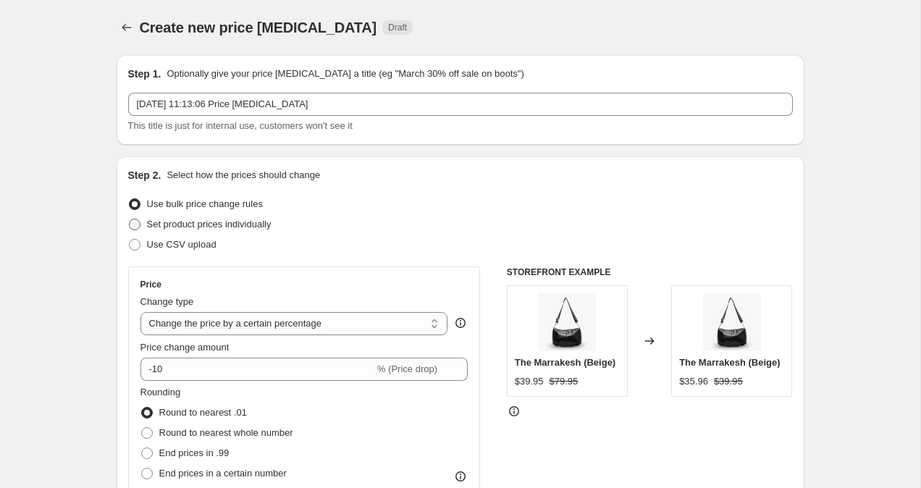
click at [132, 224] on span at bounding box center [135, 225] width 12 height 12
click at [130, 219] on input "Set product prices individually" at bounding box center [129, 219] width 1 height 1
radio input "true"
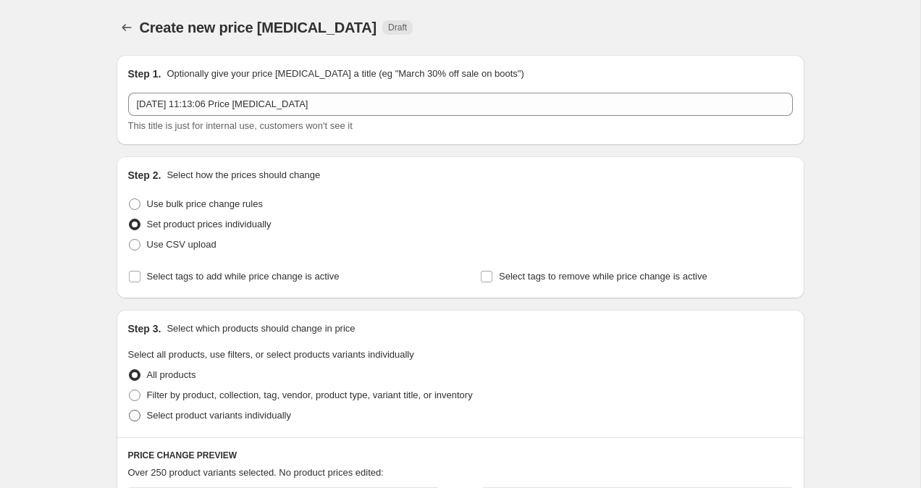
click at [136, 419] on span at bounding box center [135, 416] width 12 height 12
click at [130, 410] on input "Select product variants individually" at bounding box center [129, 410] width 1 height 1
radio input "true"
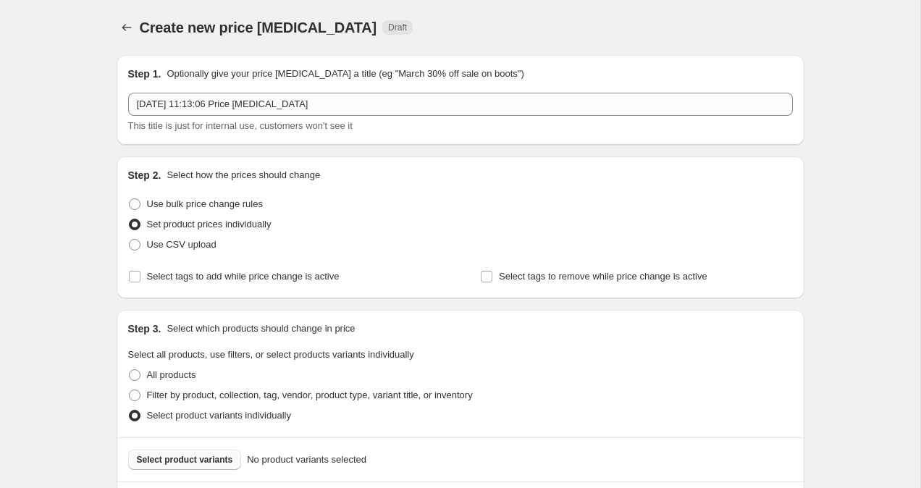
click at [157, 460] on span "Select product variants" at bounding box center [185, 460] width 96 height 12
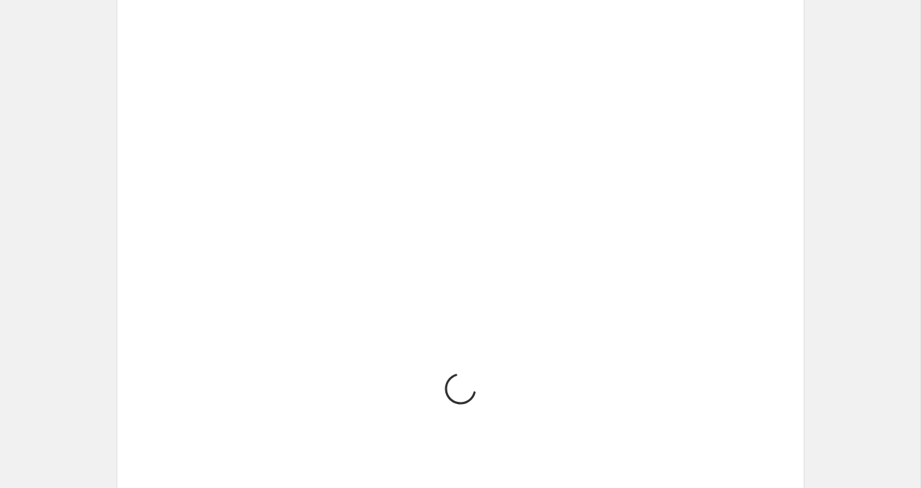
scroll to position [691, 0]
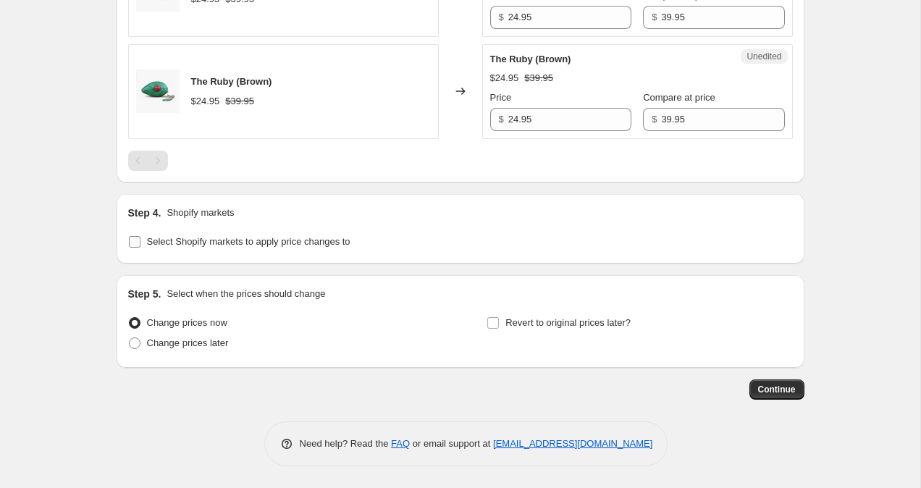
click at [134, 246] on input "Select Shopify markets to apply price changes to" at bounding box center [135, 242] width 12 height 12
checkbox input "true"
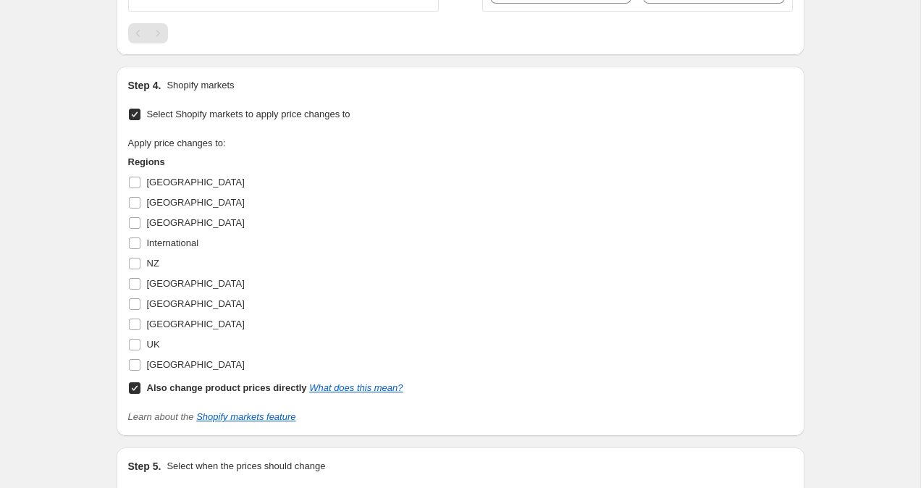
scroll to position [956, 0]
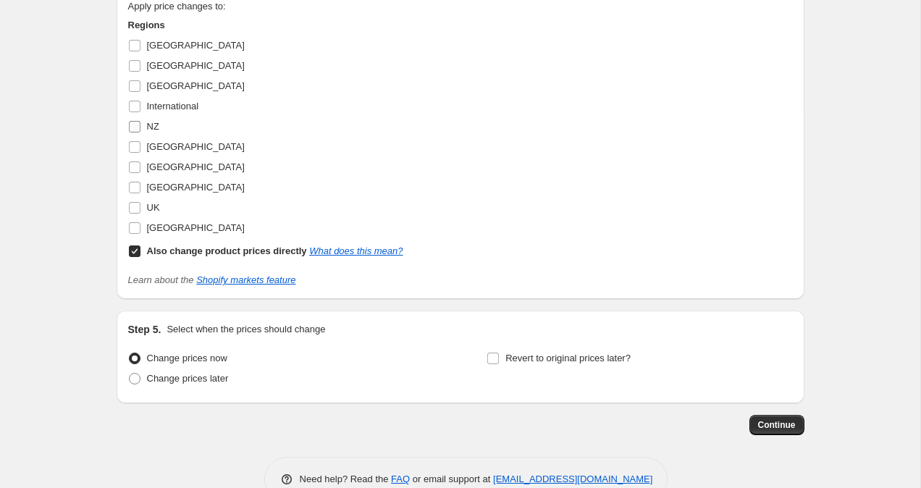
click at [134, 132] on span at bounding box center [134, 126] width 13 height 13
click at [134, 132] on input "NZ" at bounding box center [135, 127] width 12 height 12
checkbox input "true"
click at [135, 255] on input "Also change product prices directly What does this mean?" at bounding box center [135, 251] width 12 height 12
checkbox input "false"
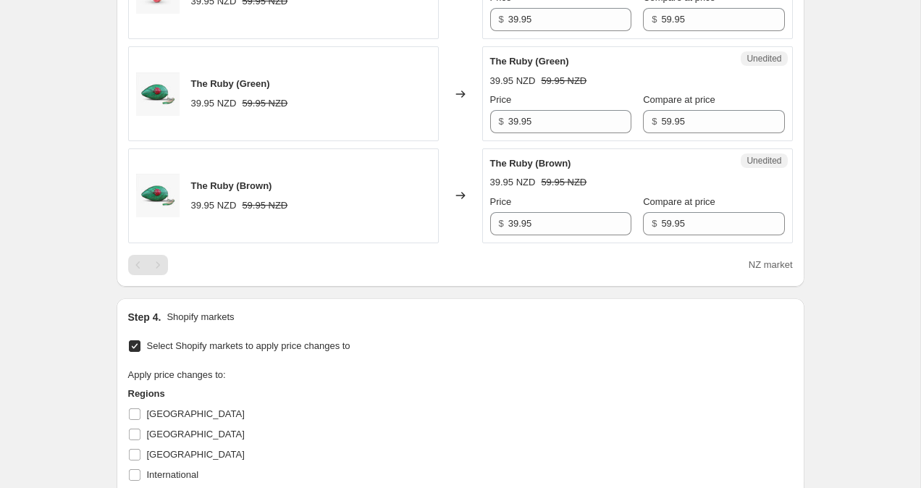
scroll to position [478, 0]
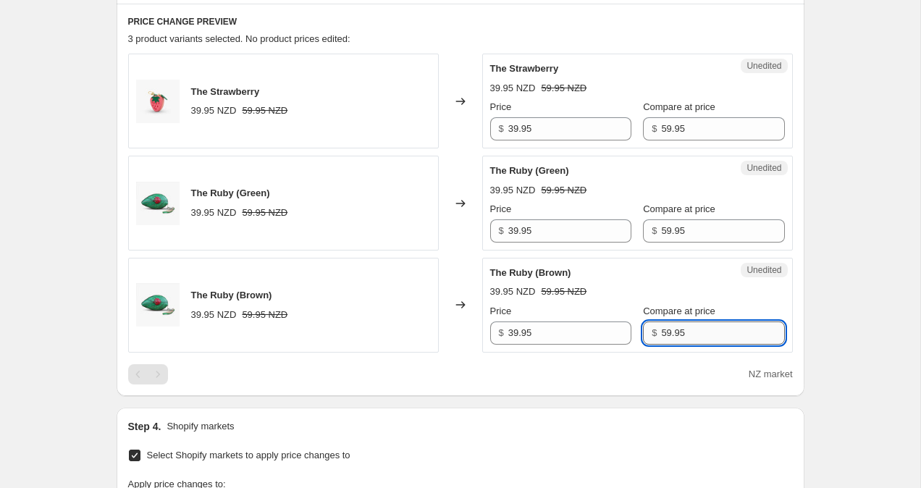
click at [661, 334] on input "59.95" at bounding box center [722, 332] width 123 height 23
type input "49.95"
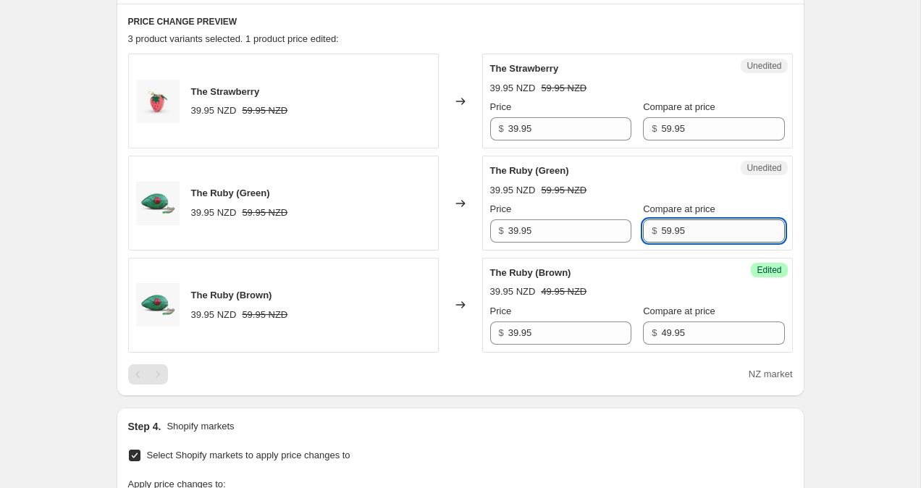
click at [661, 226] on input "59.95" at bounding box center [722, 230] width 123 height 23
type input "49.95"
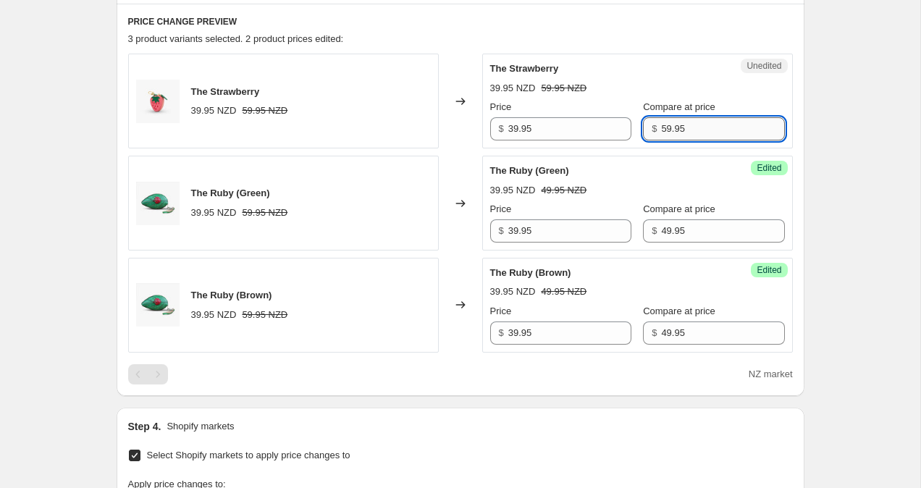
click at [661, 130] on input "59.95" at bounding box center [722, 128] width 123 height 23
type input "49.95"
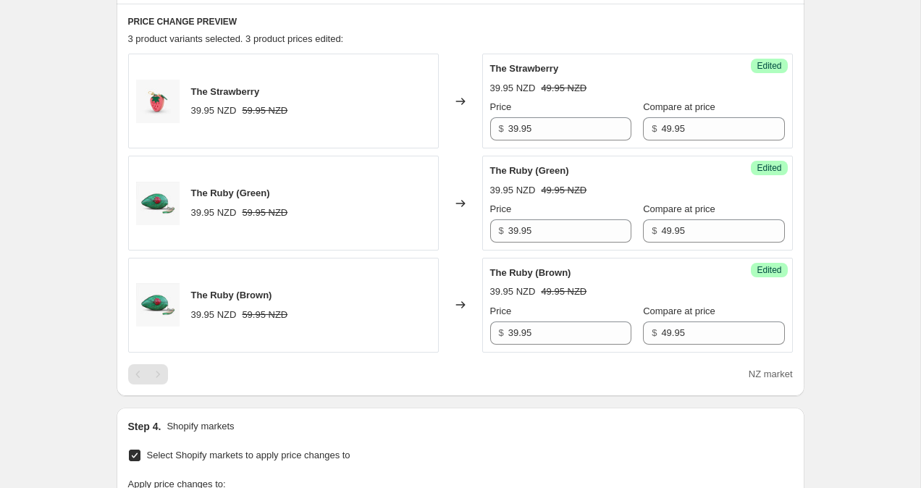
click at [857, 136] on div "Create new price change job. This page is ready Create new price change job Dra…" at bounding box center [460, 261] width 920 height 1479
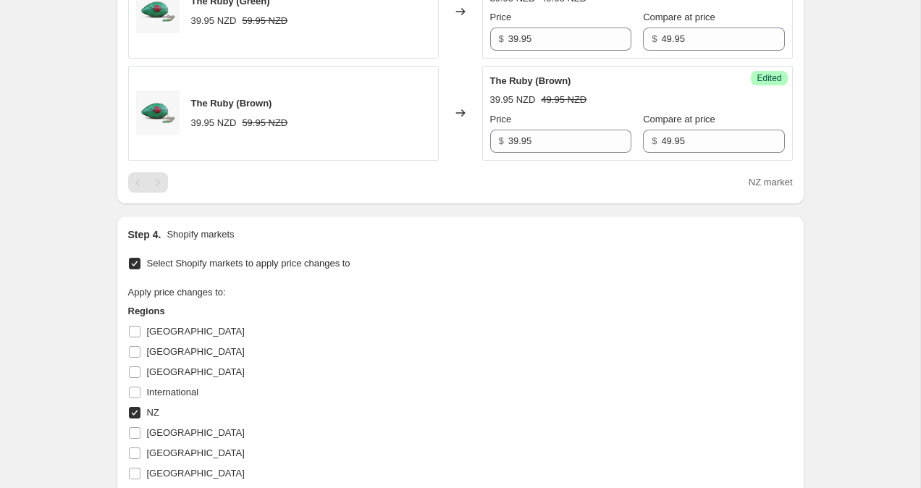
scroll to position [991, 0]
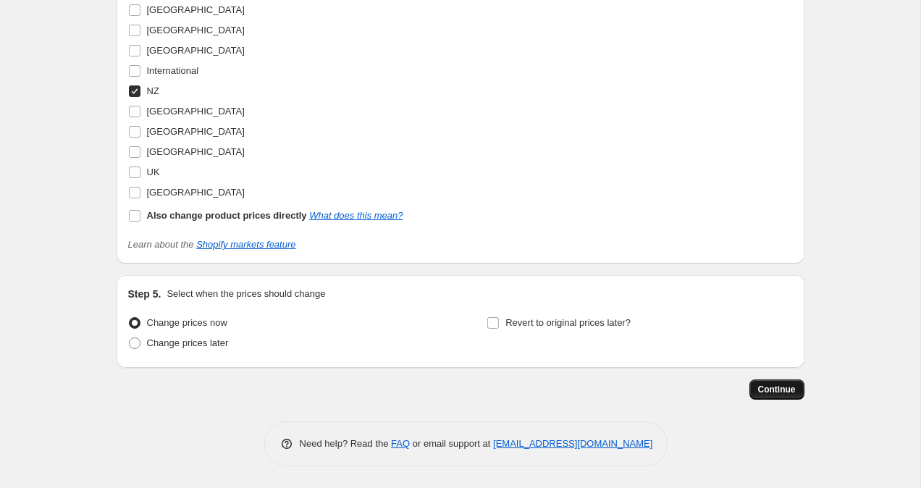
click at [795, 395] on button "Continue" at bounding box center [776, 389] width 55 height 20
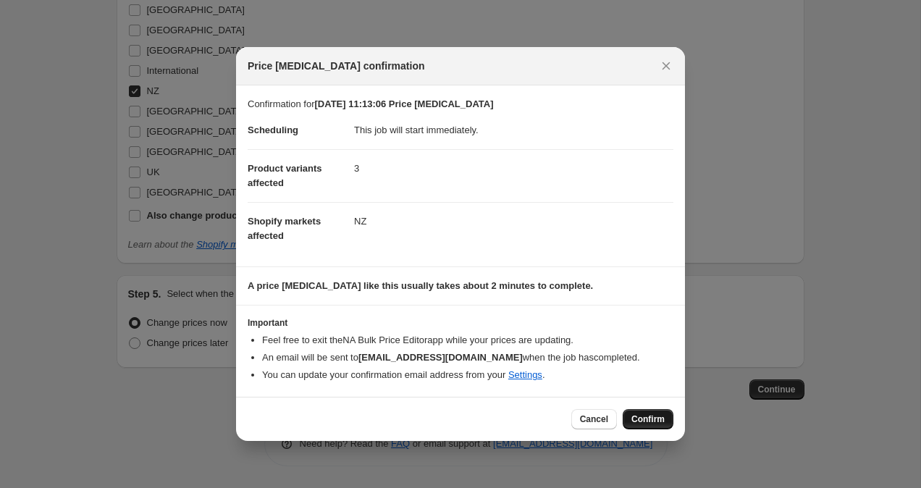
click at [662, 424] on span "Confirm" at bounding box center [647, 419] width 33 height 12
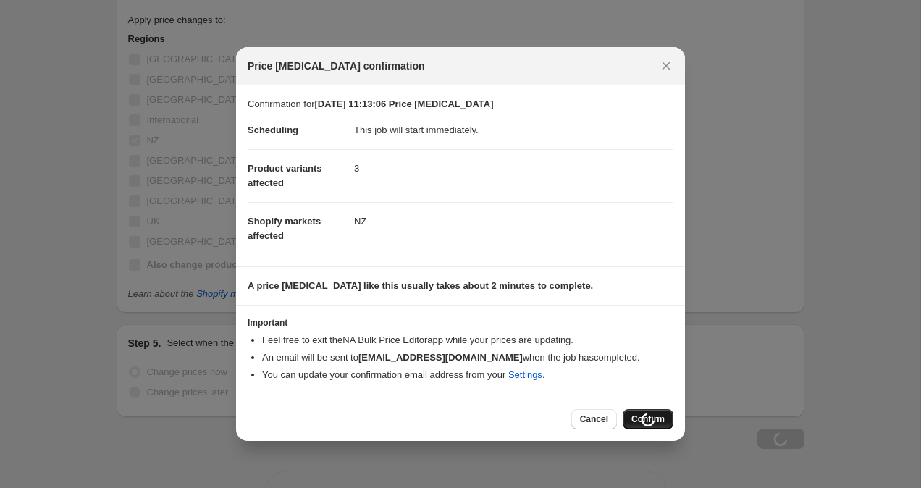
scroll to position [1040, 0]
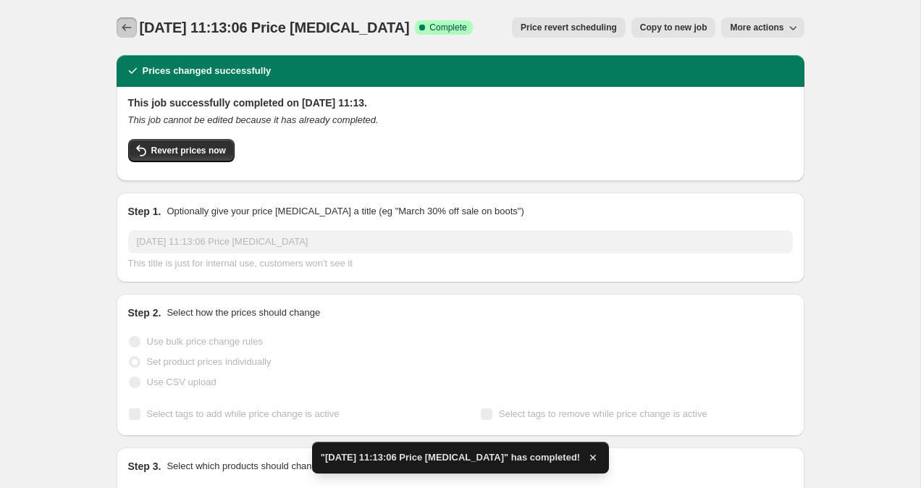
click at [127, 30] on icon "Price change jobs" at bounding box center [126, 27] width 14 height 14
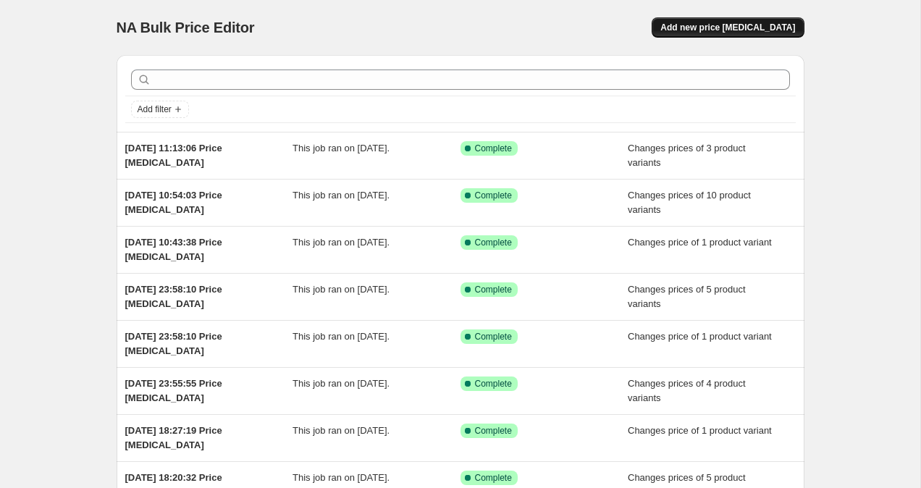
click at [731, 23] on span "Add new price [MEDICAL_DATA]" at bounding box center [727, 28] width 135 height 12
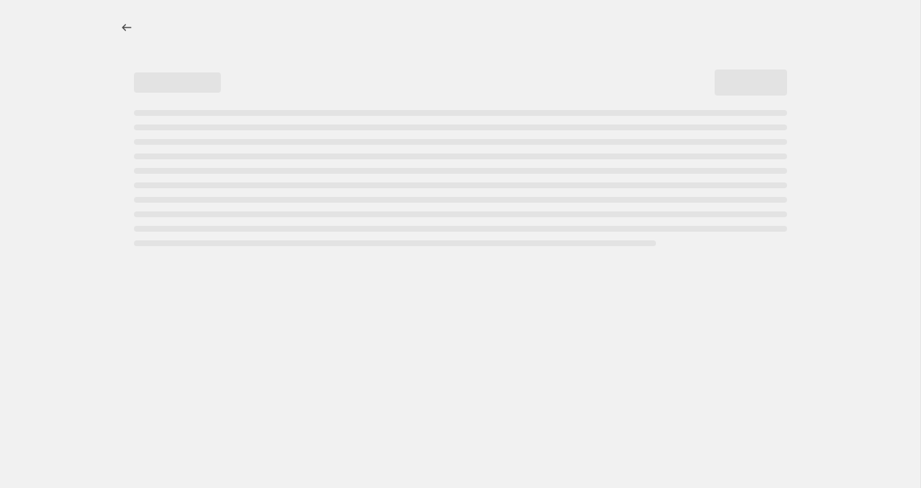
select select "percentage"
